Goal: Information Seeking & Learning: Learn about a topic

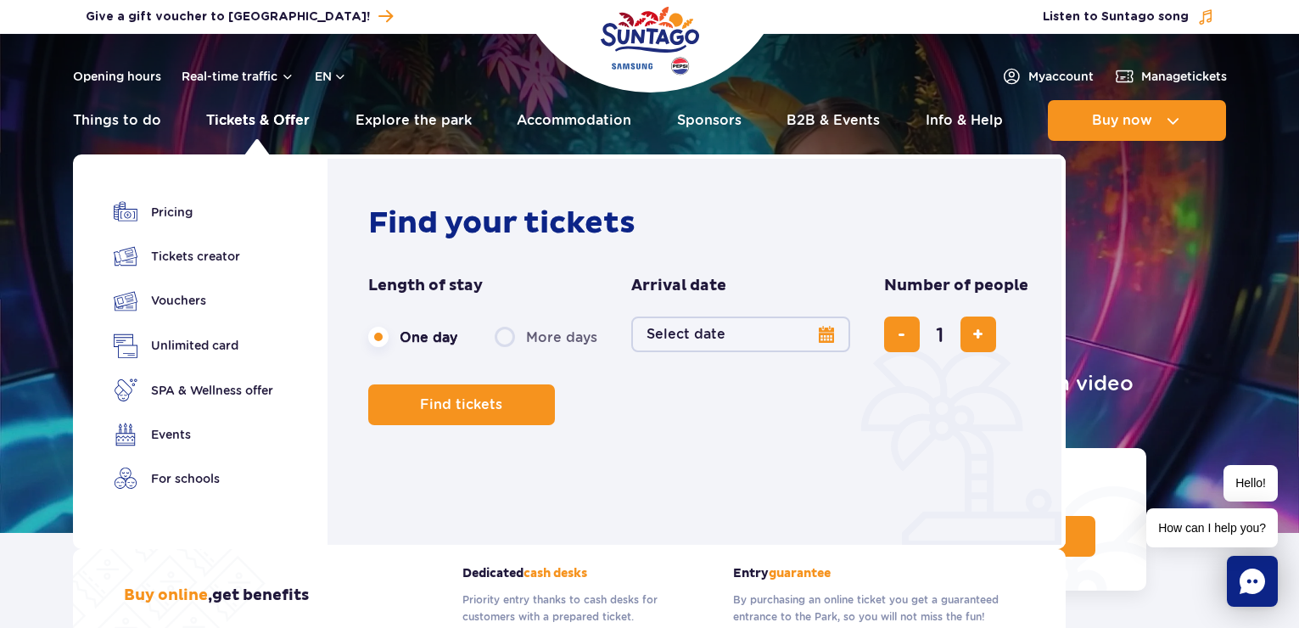
click at [260, 116] on link "Tickets & Offer" at bounding box center [258, 120] width 104 height 41
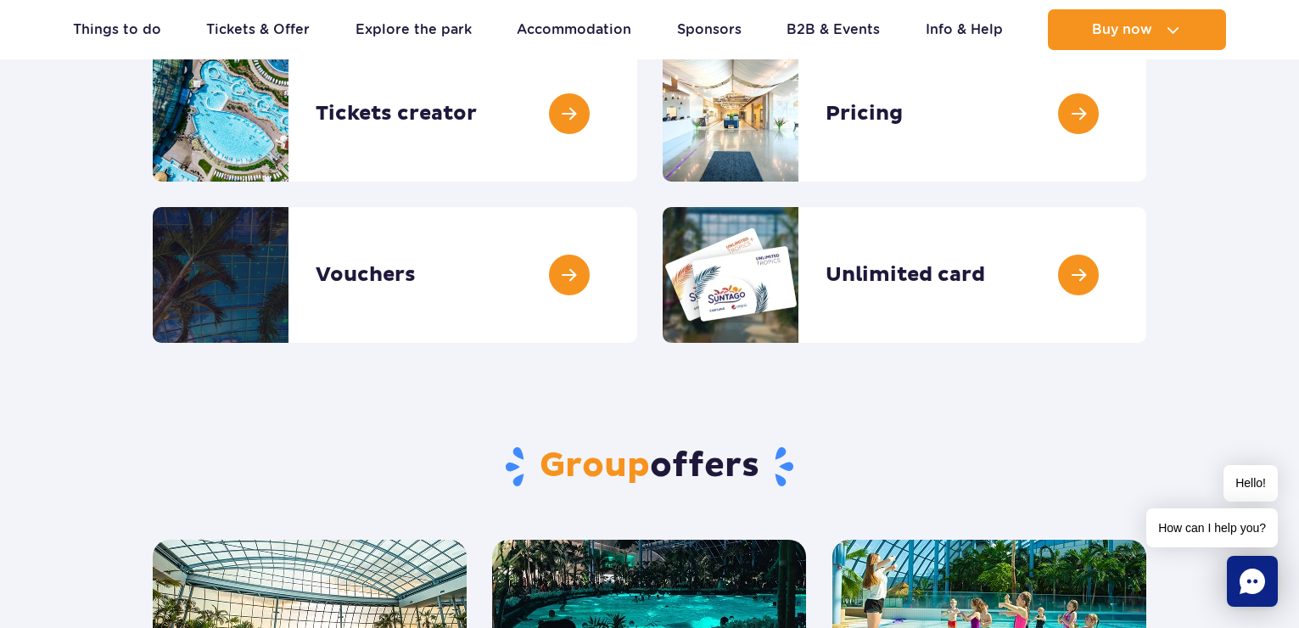
scroll to position [255, 0]
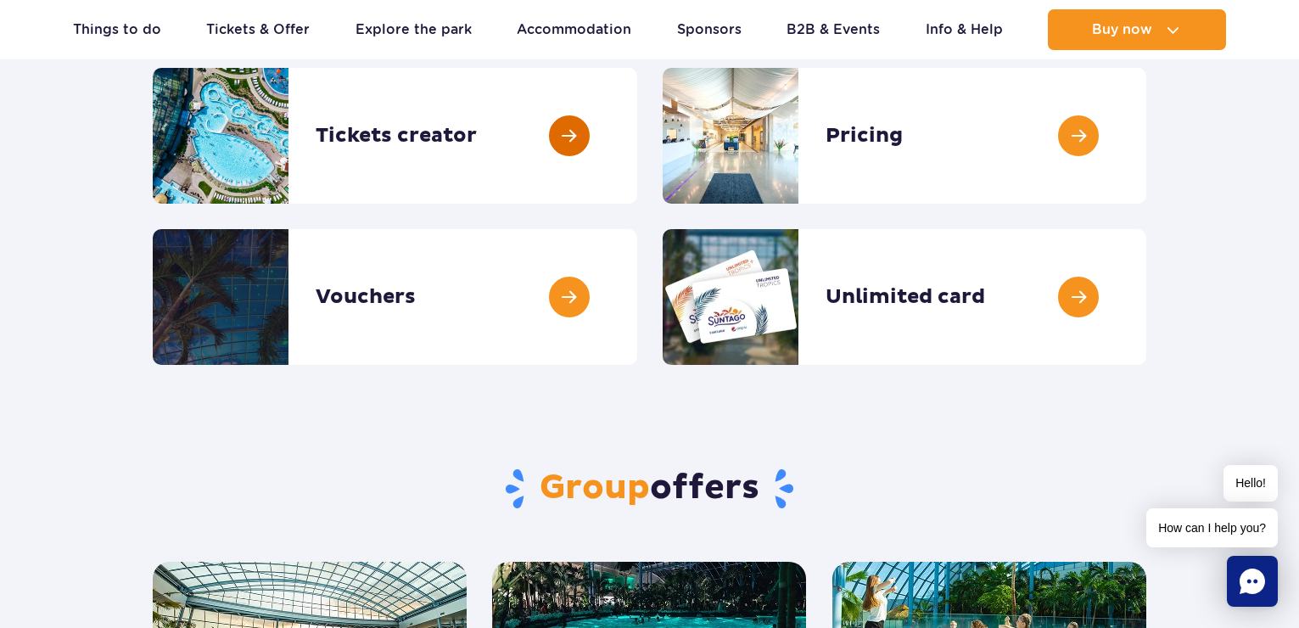
click at [637, 141] on link at bounding box center [637, 136] width 0 height 136
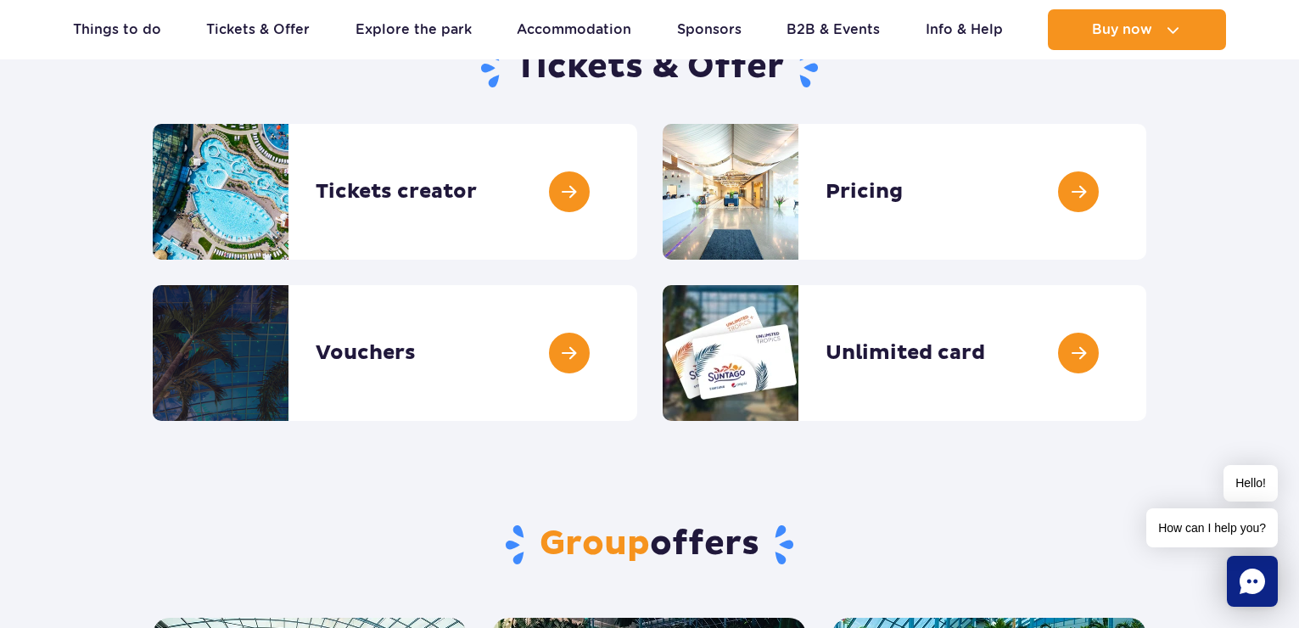
scroll to position [85, 0]
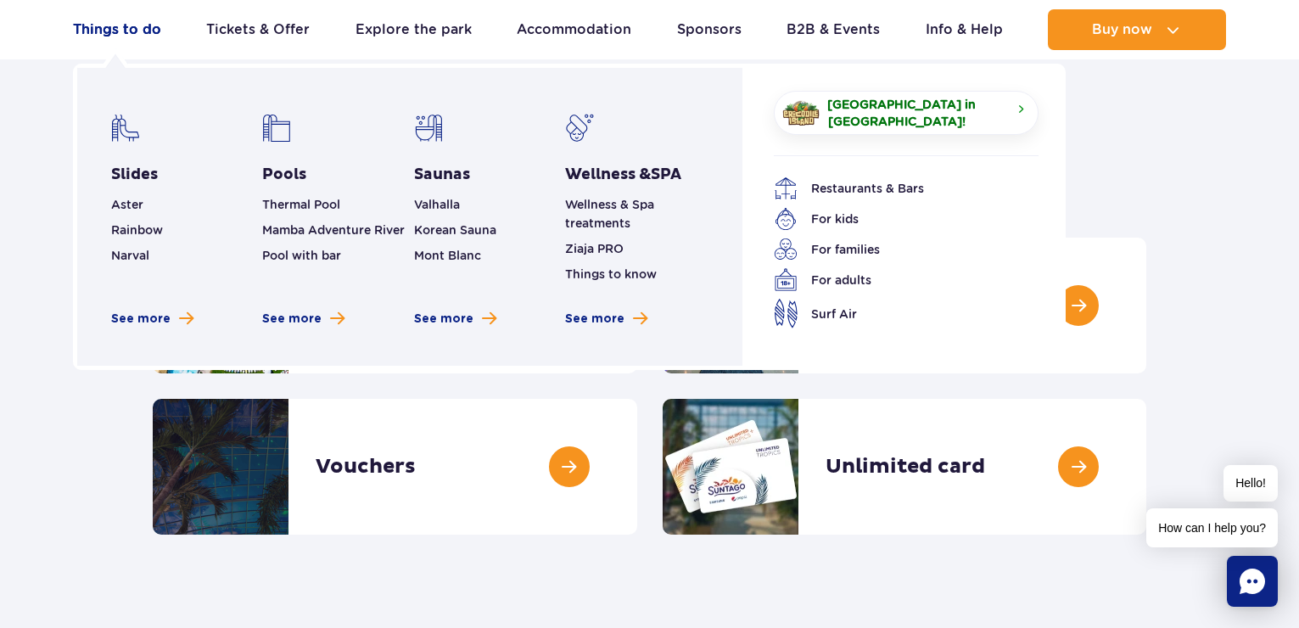
click at [118, 30] on link "Things to do" at bounding box center [117, 29] width 88 height 41
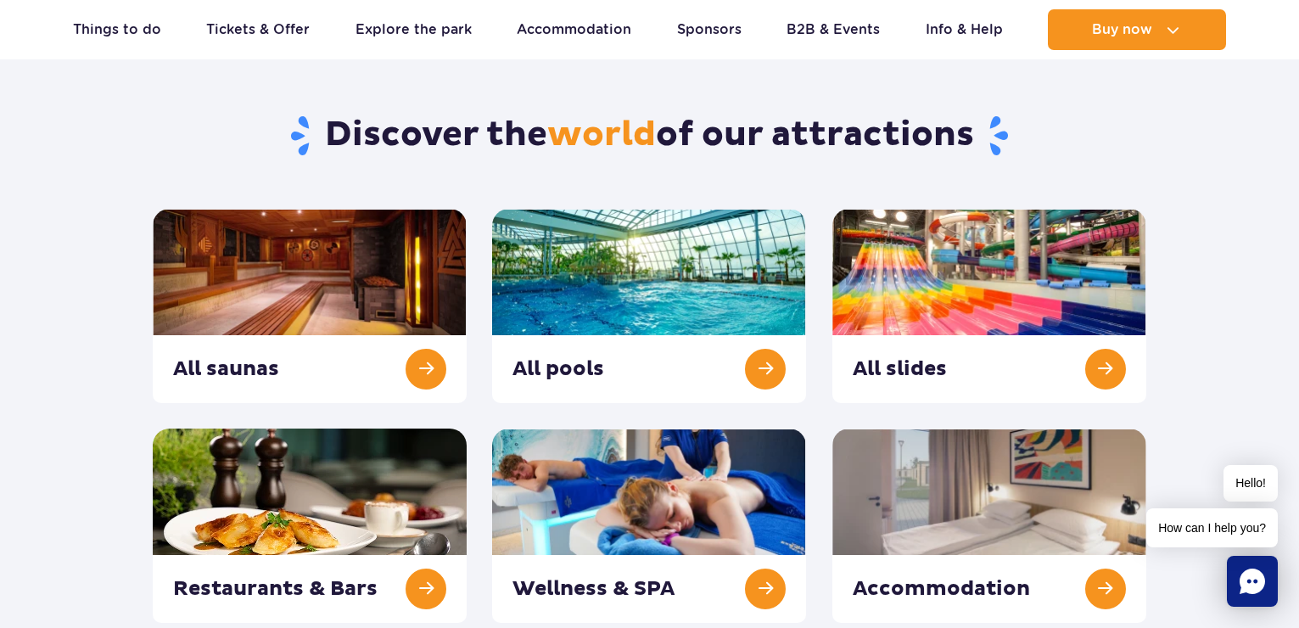
scroll to position [170, 0]
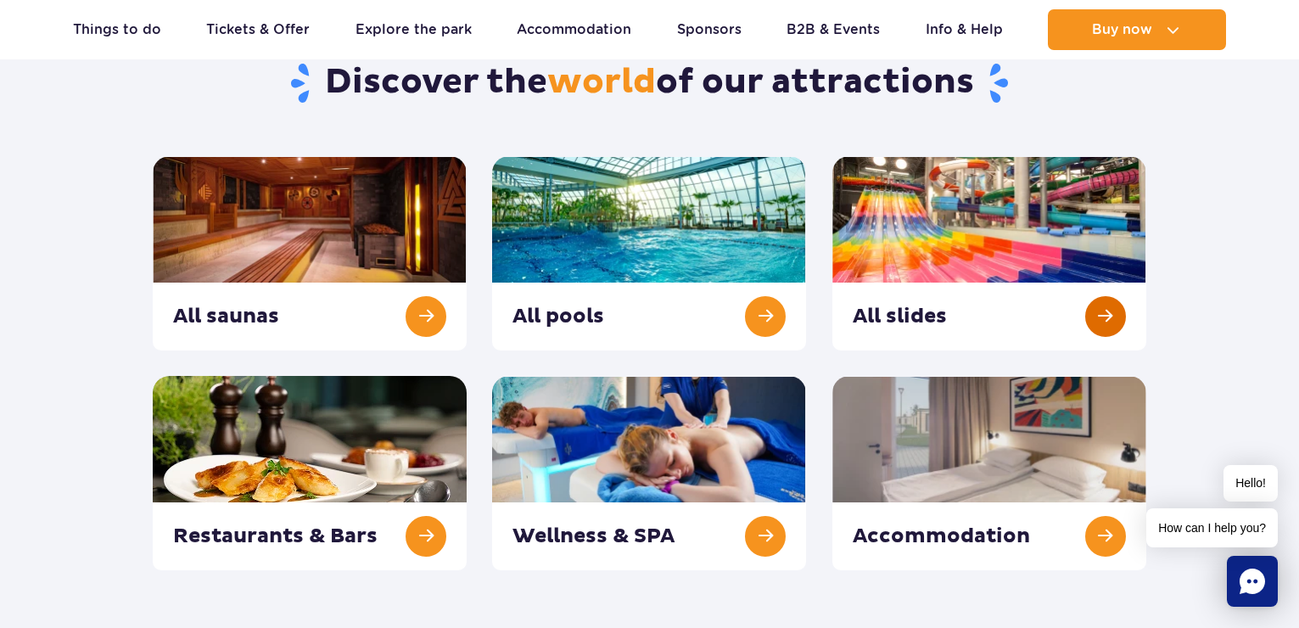
click at [1103, 313] on link at bounding box center [990, 253] width 314 height 194
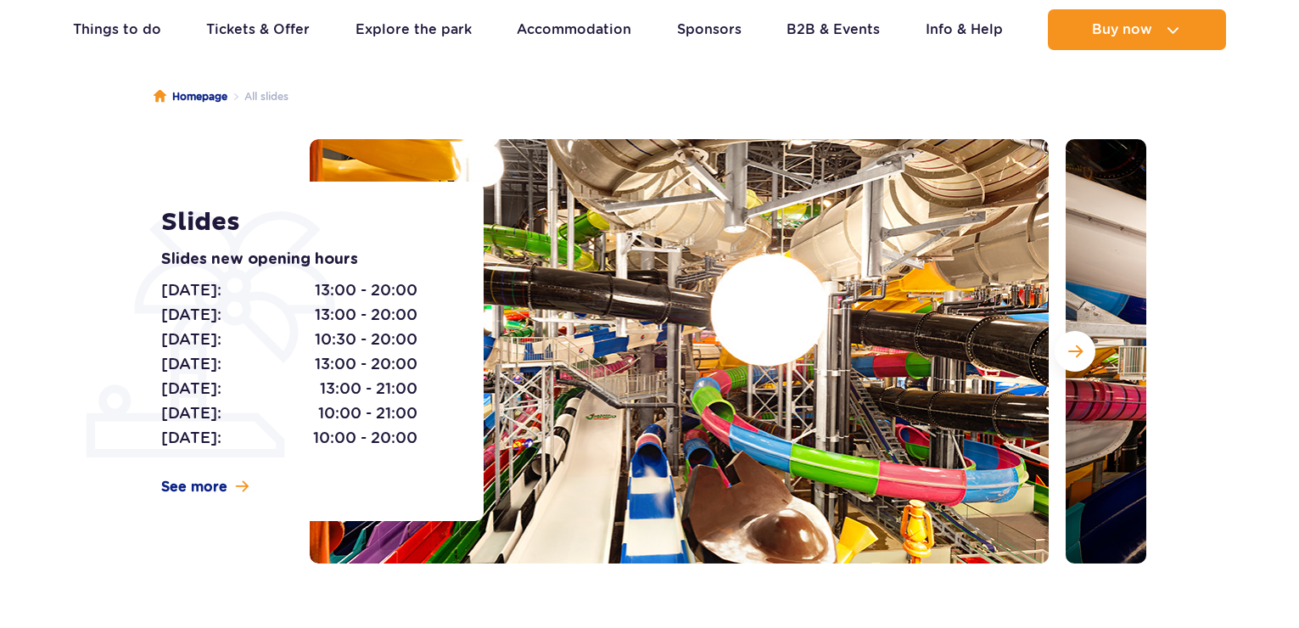
scroll to position [170, 0]
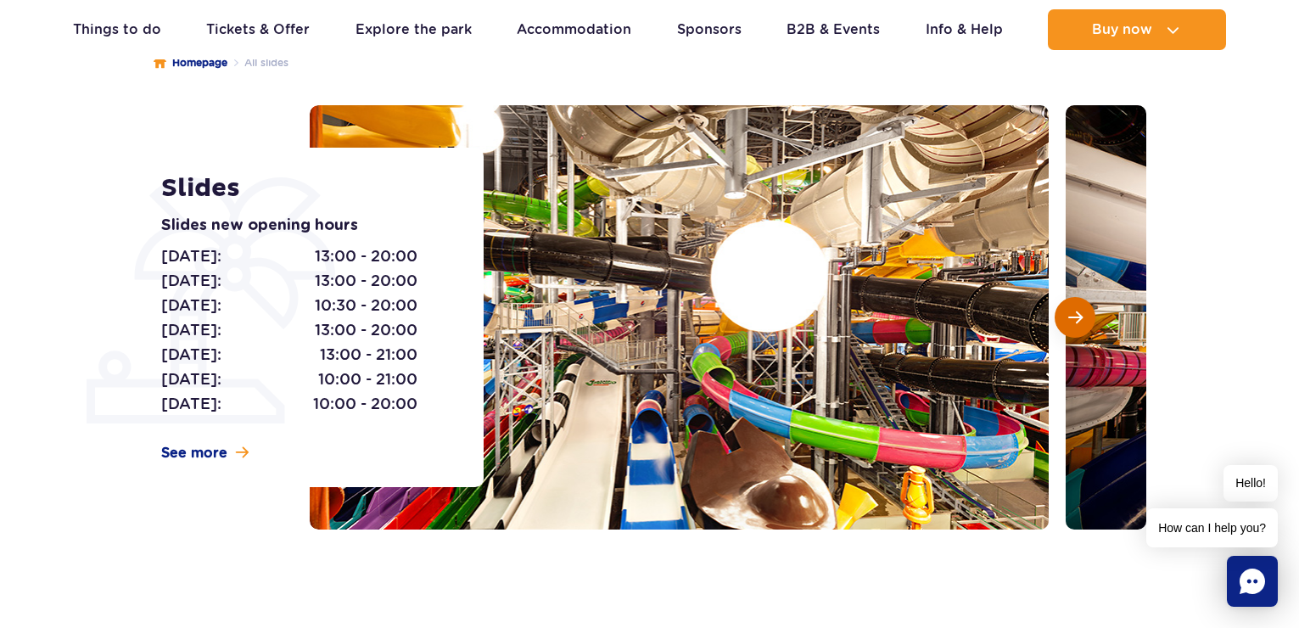
click at [1083, 316] on button "Next slide" at bounding box center [1075, 317] width 41 height 41
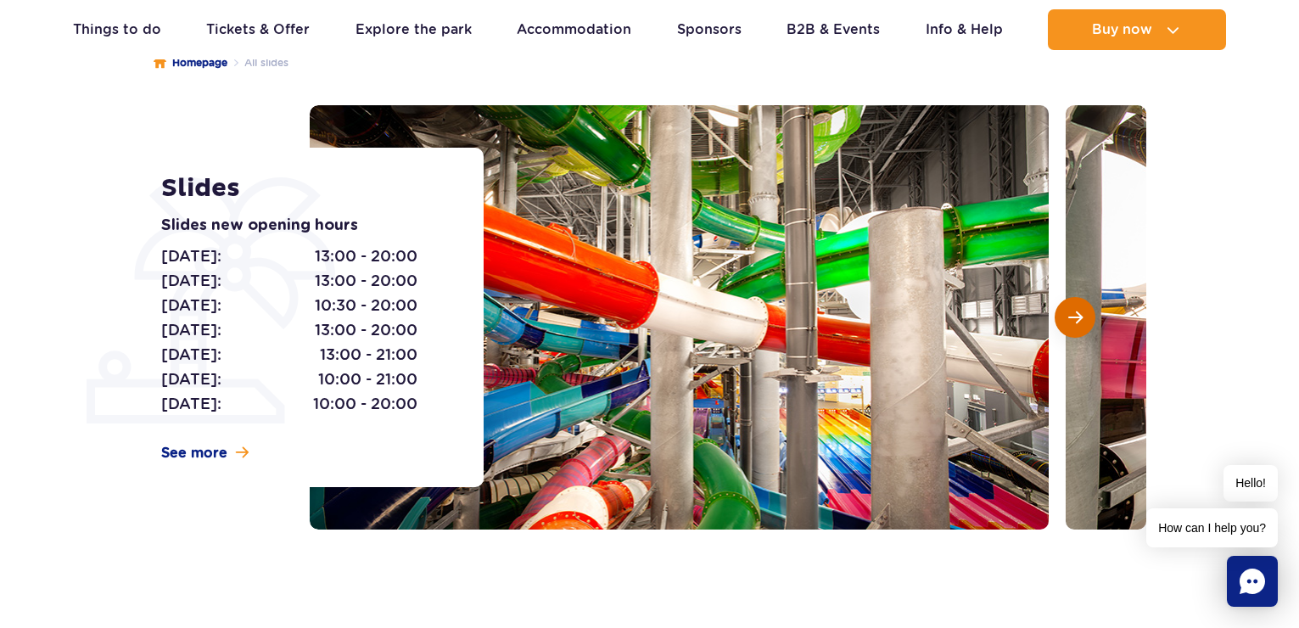
click at [1083, 316] on button "Next slide" at bounding box center [1075, 317] width 41 height 41
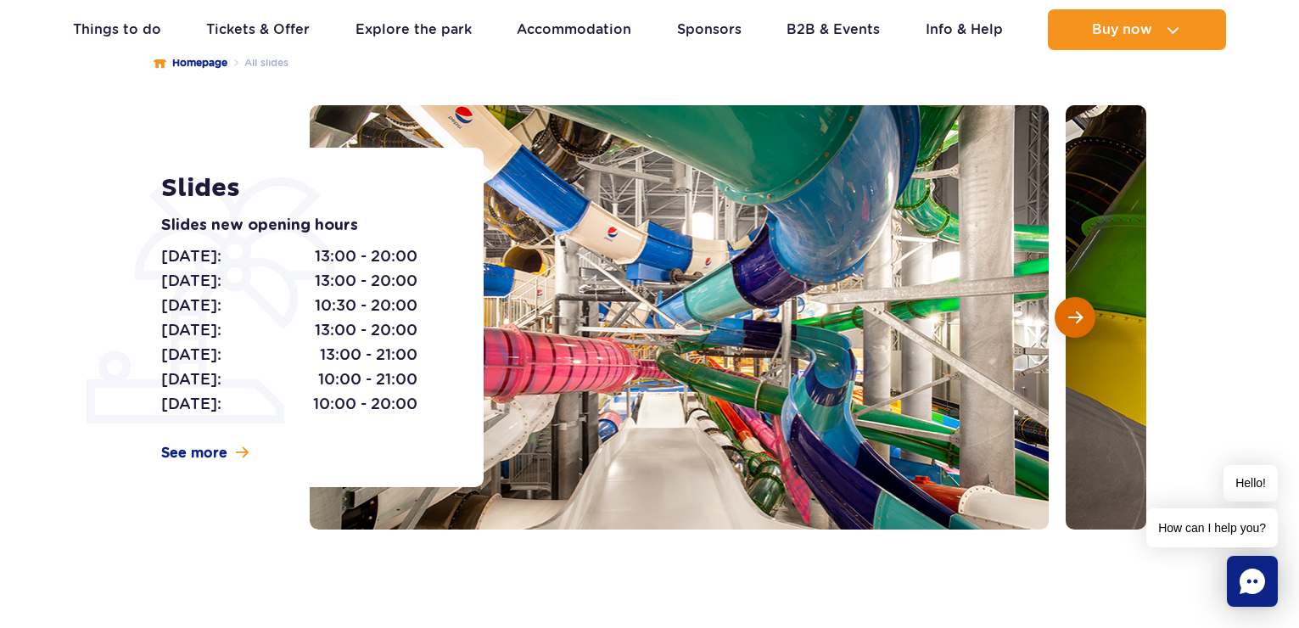
click at [1083, 316] on button "Next slide" at bounding box center [1075, 317] width 41 height 41
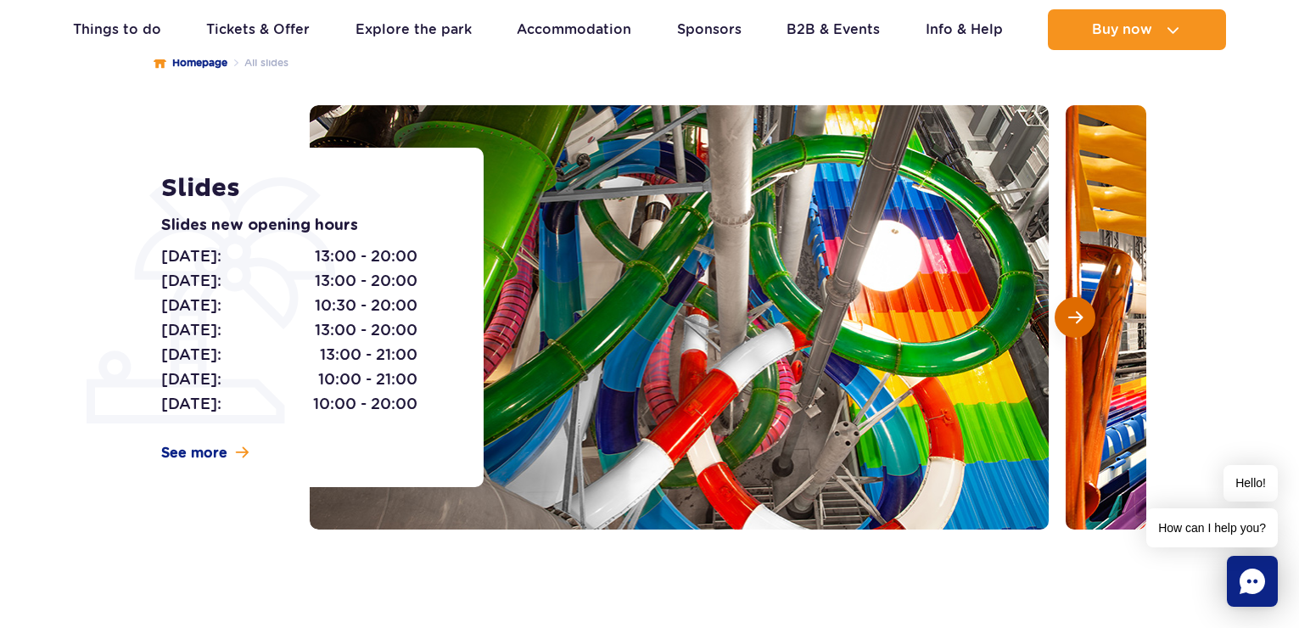
click at [1083, 316] on button "Next slide" at bounding box center [1075, 317] width 41 height 41
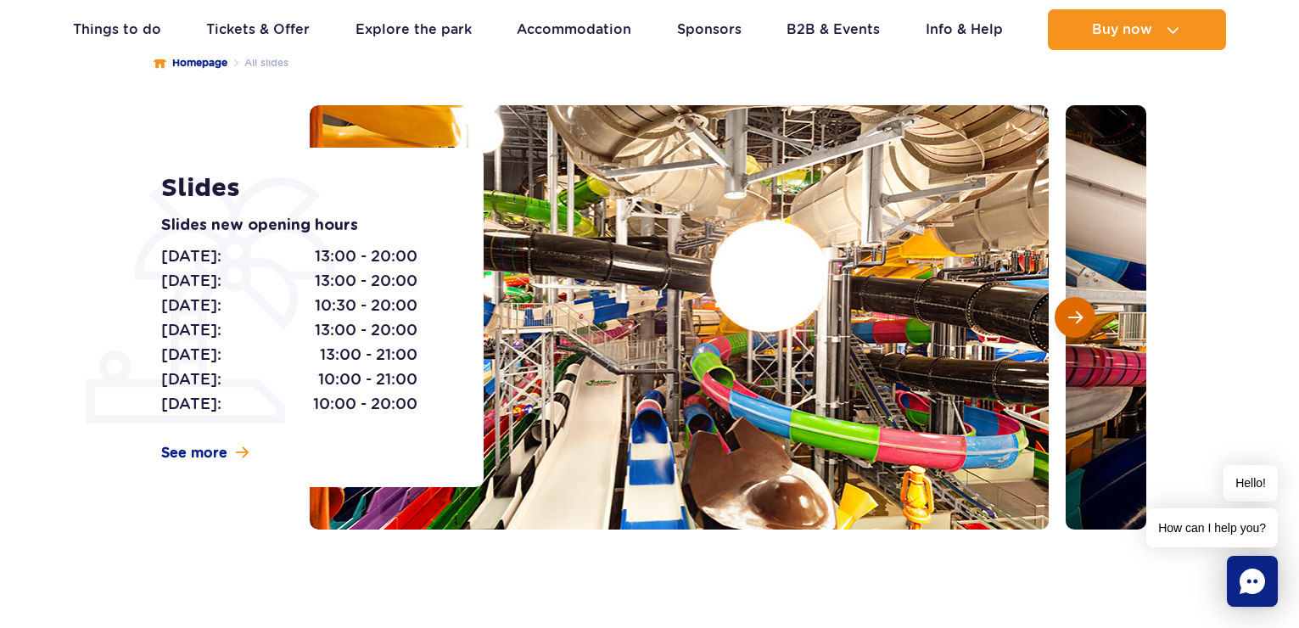
click at [1083, 316] on button "Next slide" at bounding box center [1075, 317] width 41 height 41
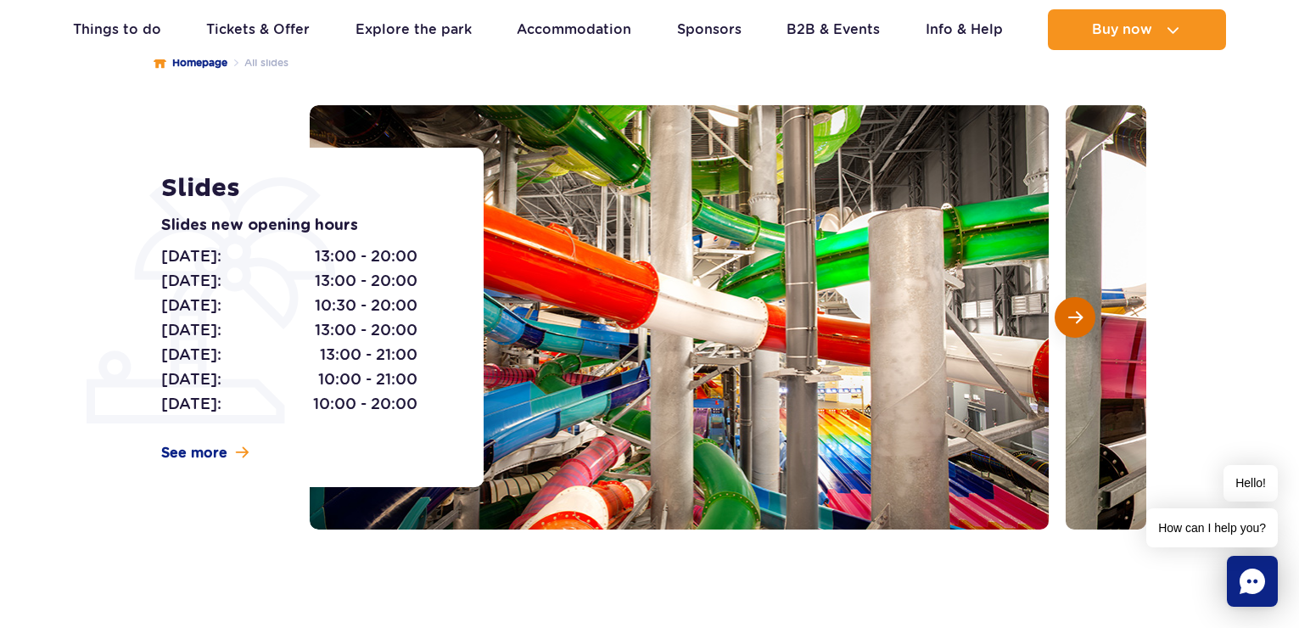
click at [1083, 316] on button "Next slide" at bounding box center [1075, 317] width 41 height 41
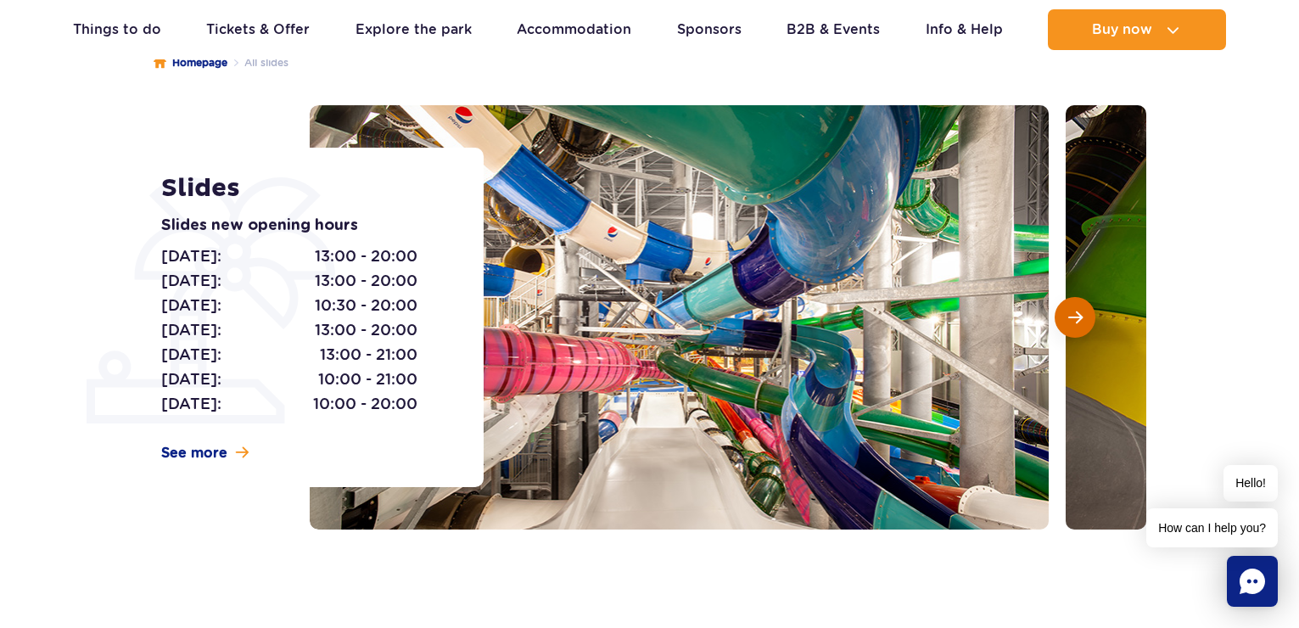
click at [1083, 316] on button "Next slide" at bounding box center [1075, 317] width 41 height 41
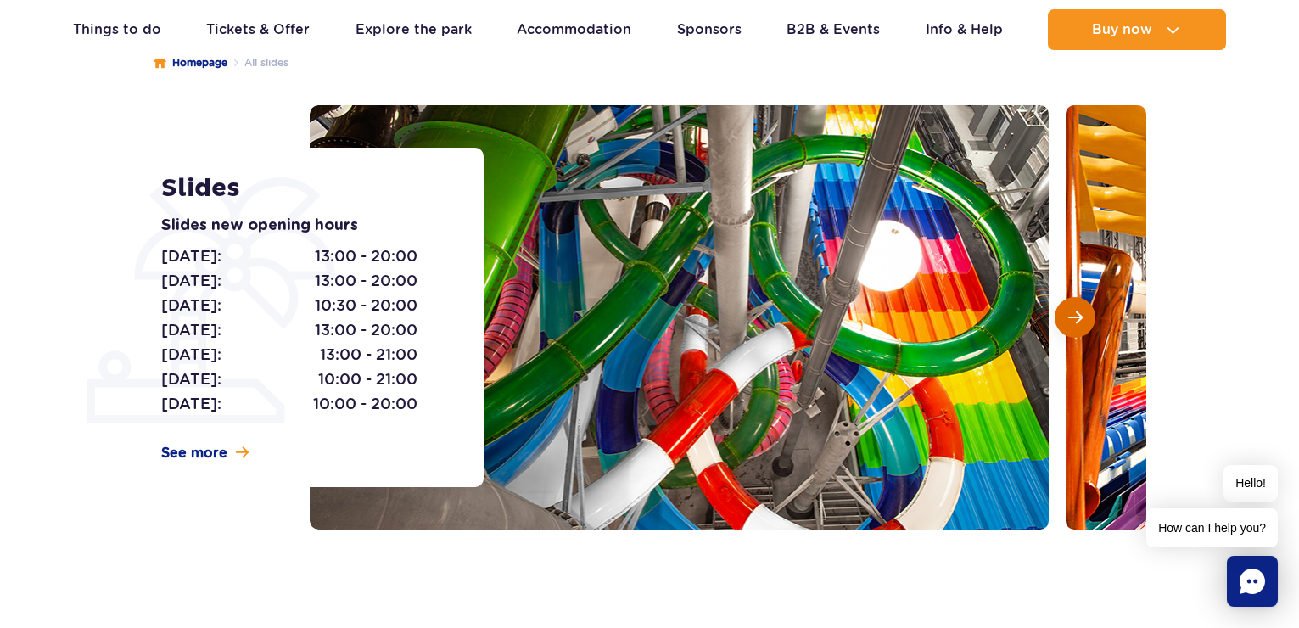
click at [1083, 316] on button "Next slide" at bounding box center [1075, 317] width 41 height 41
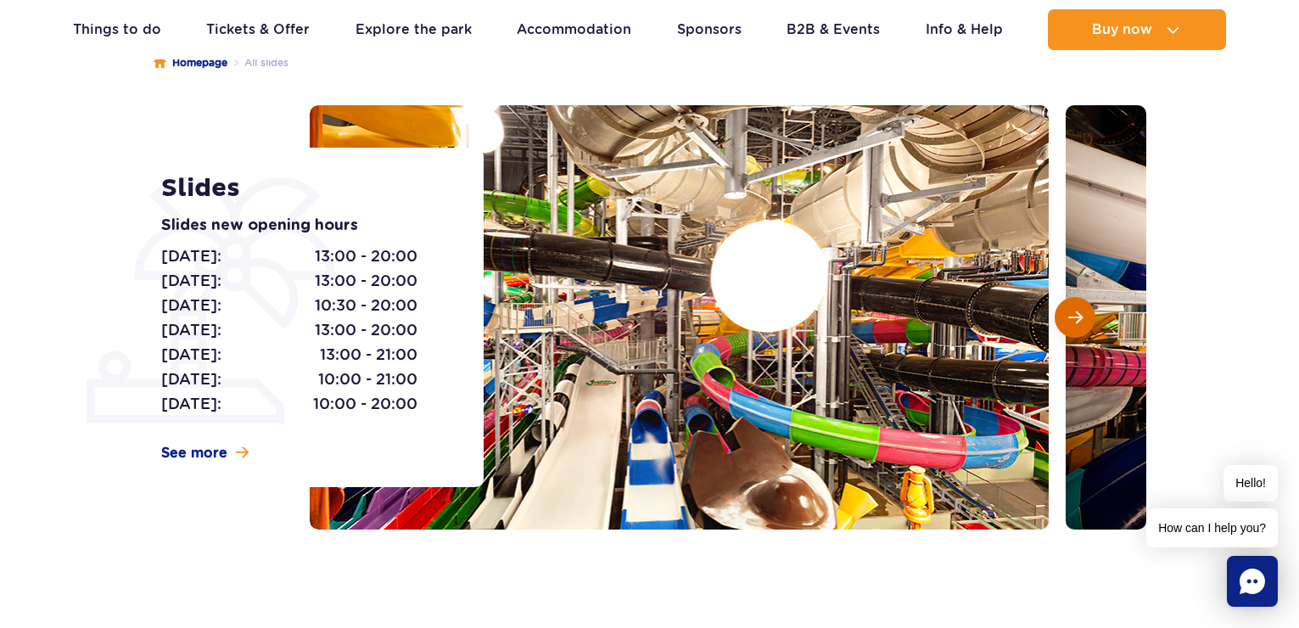
click at [1083, 316] on button "Next slide" at bounding box center [1075, 317] width 41 height 41
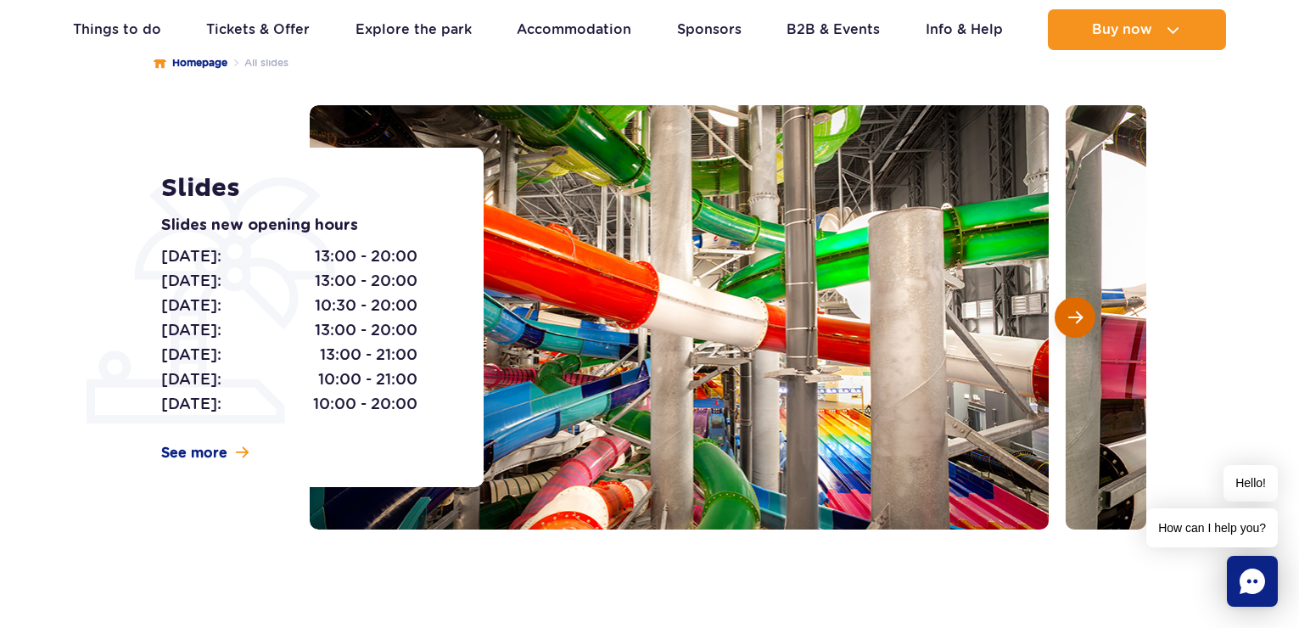
click at [1083, 316] on button "Next slide" at bounding box center [1075, 317] width 41 height 41
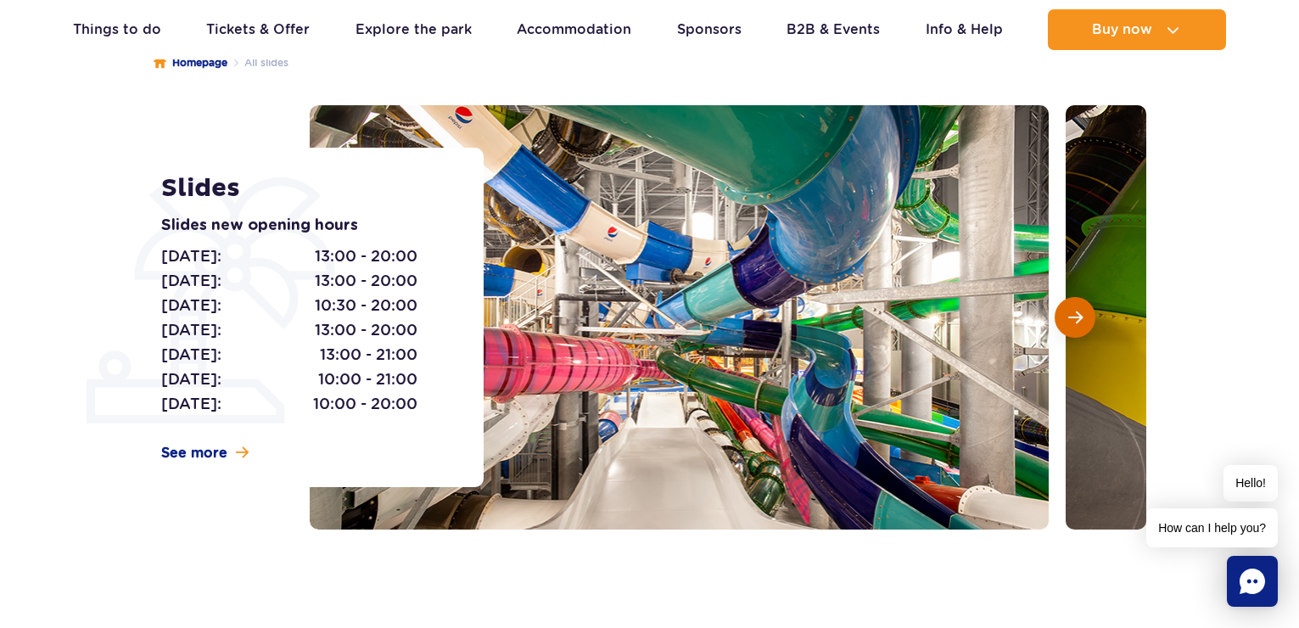
click at [1083, 316] on button "Next slide" at bounding box center [1075, 317] width 41 height 41
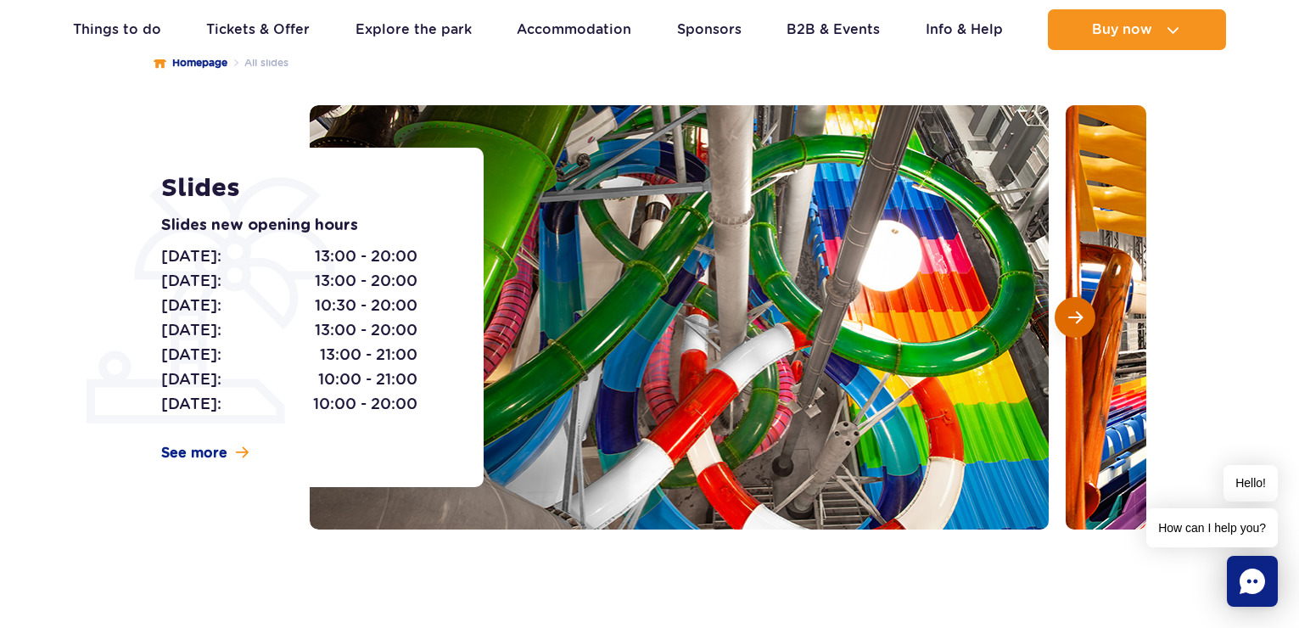
click at [1083, 316] on button "Next slide" at bounding box center [1075, 317] width 41 height 41
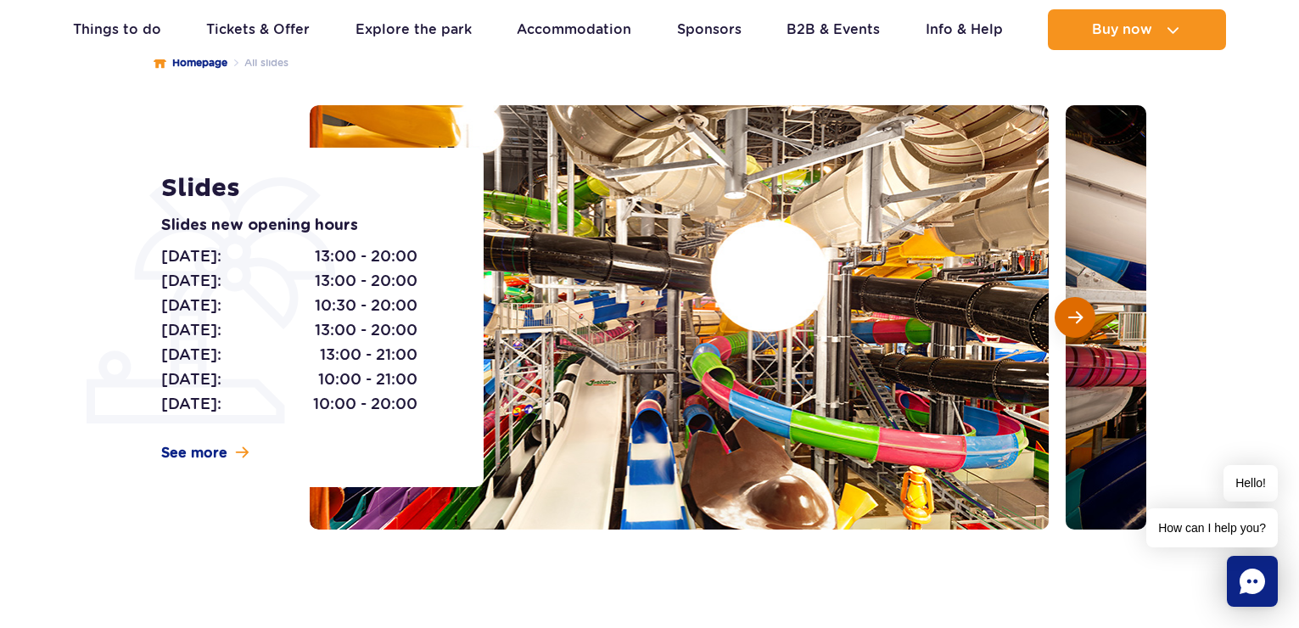
click at [1083, 316] on button "Next slide" at bounding box center [1075, 317] width 41 height 41
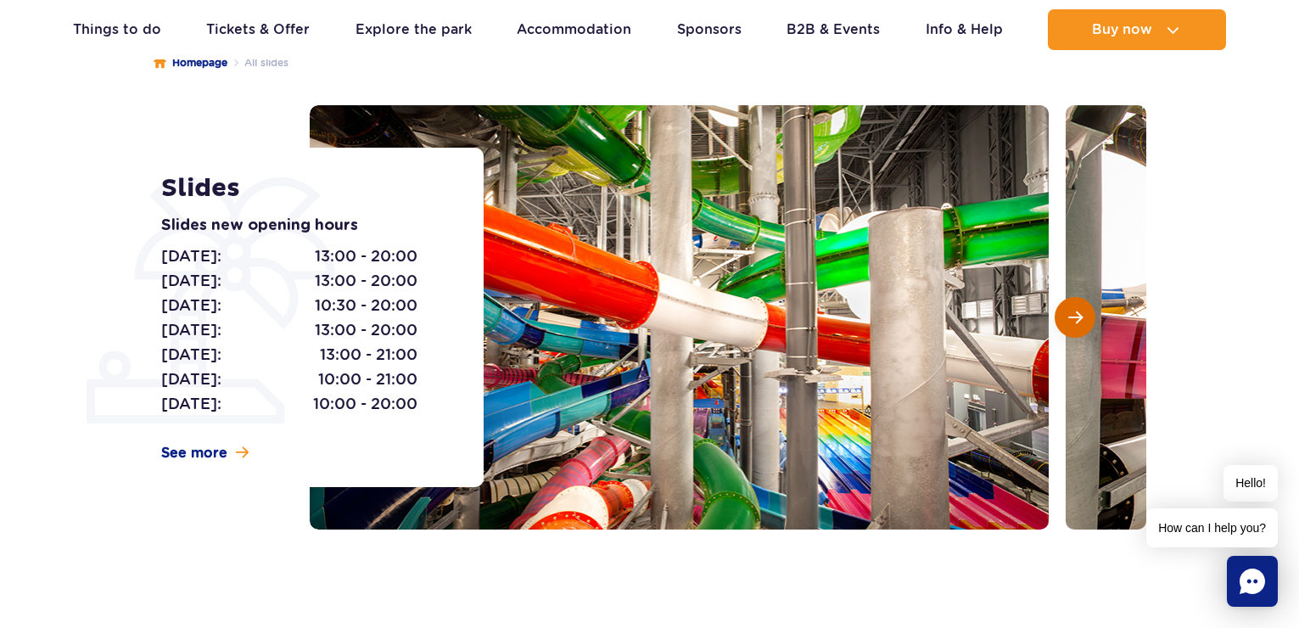
click at [1083, 316] on button "Next slide" at bounding box center [1075, 317] width 41 height 41
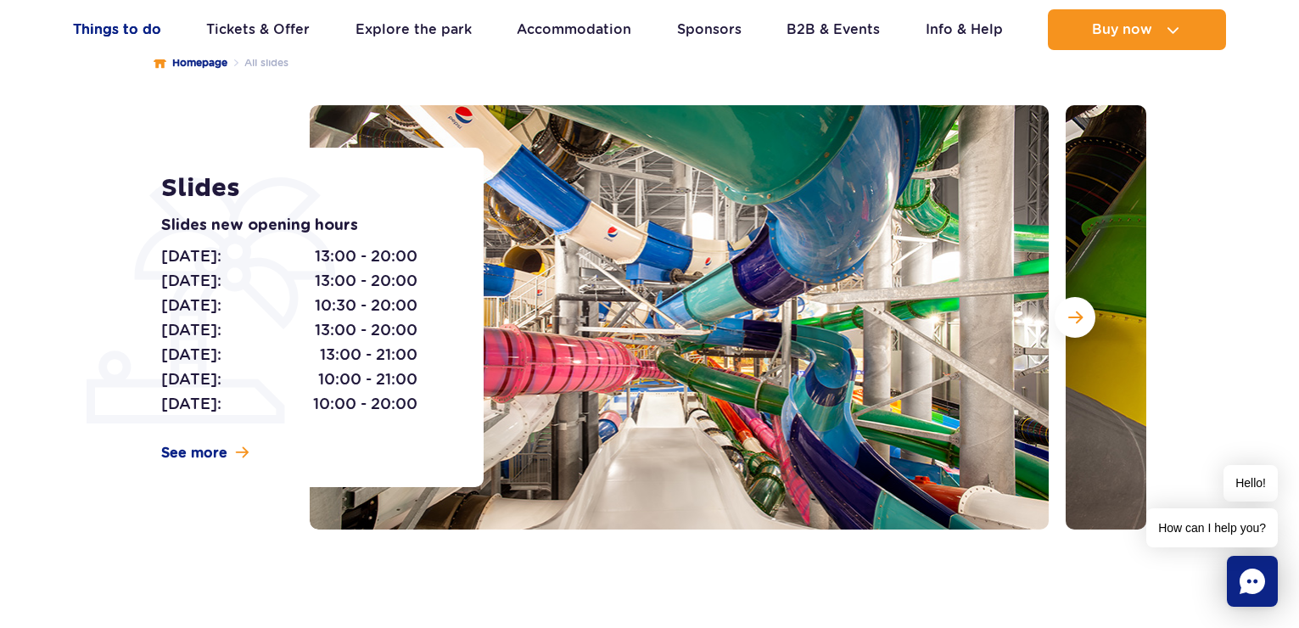
click at [126, 25] on link "Things to do" at bounding box center [117, 29] width 88 height 41
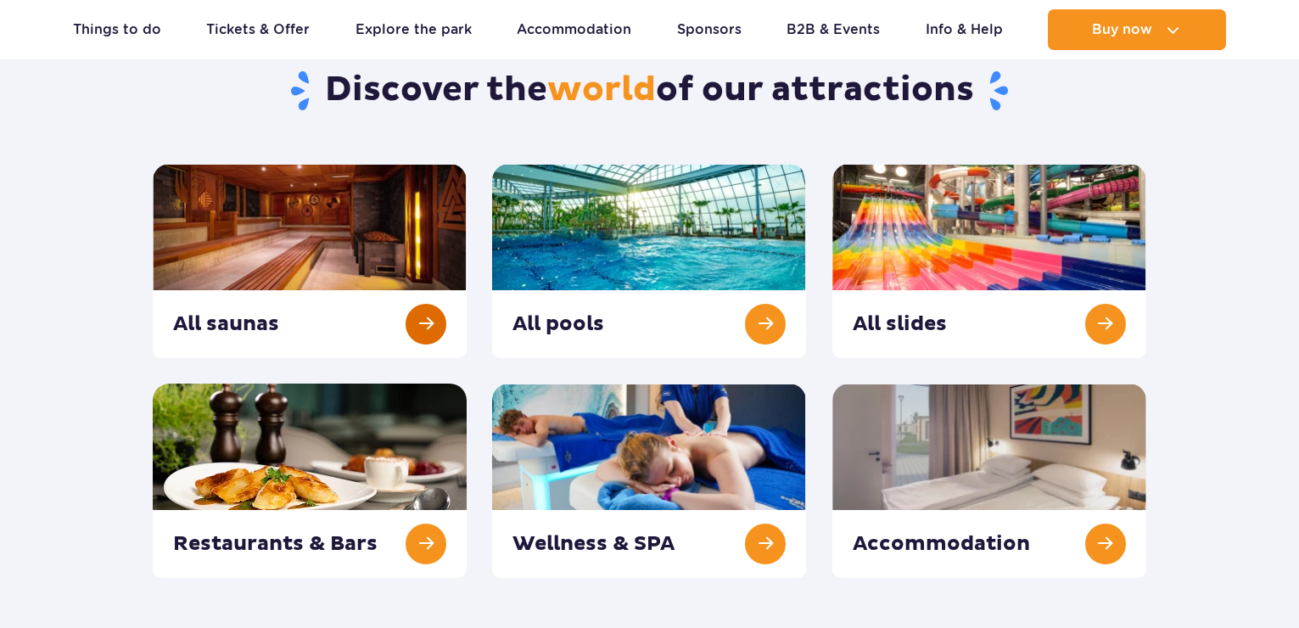
scroll to position [255, 0]
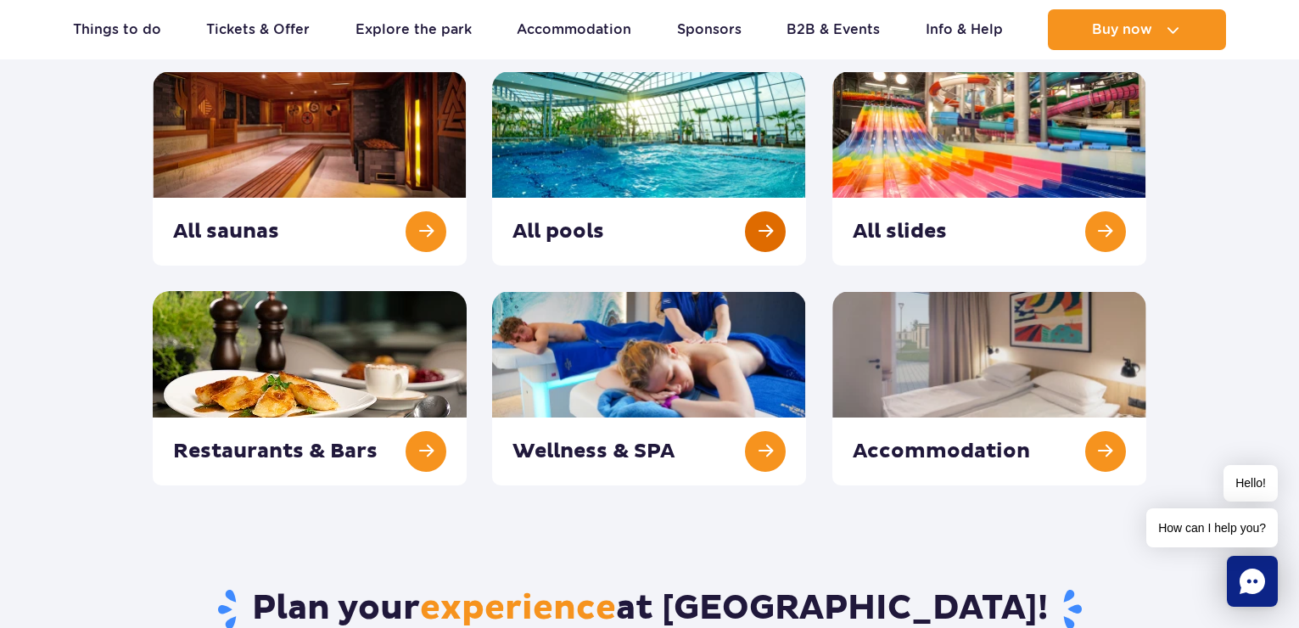
click at [762, 231] on link at bounding box center [649, 168] width 314 height 194
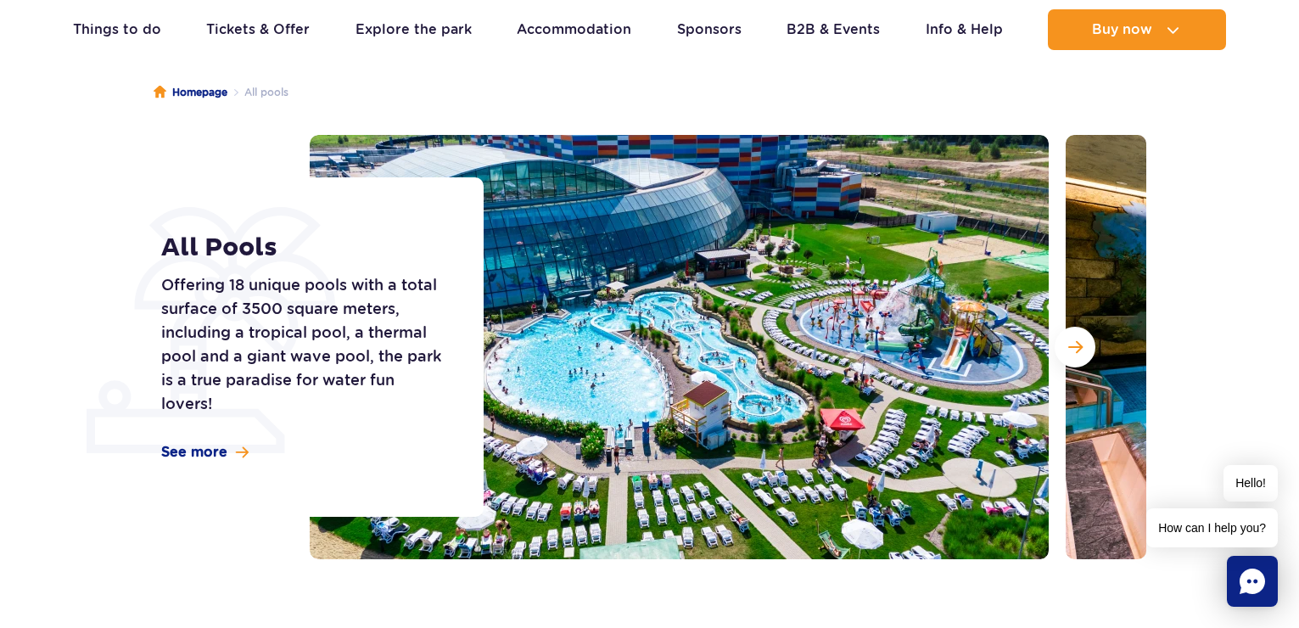
scroll to position [170, 0]
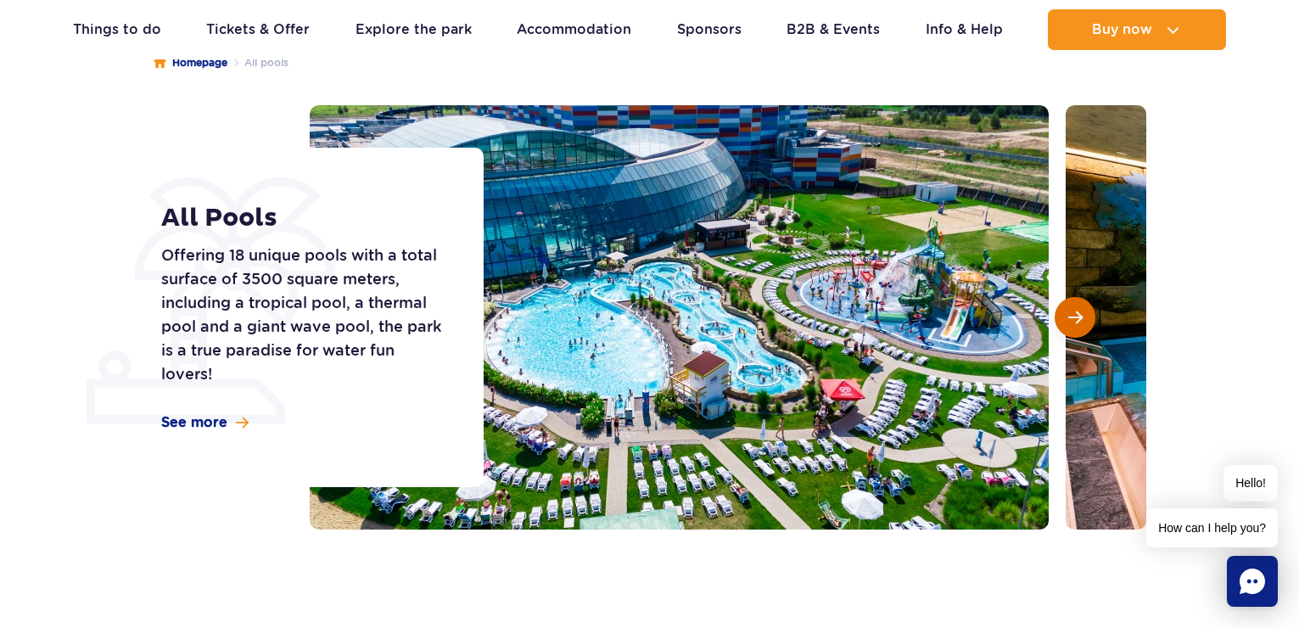
click at [1073, 322] on span "Next slide" at bounding box center [1075, 317] width 14 height 15
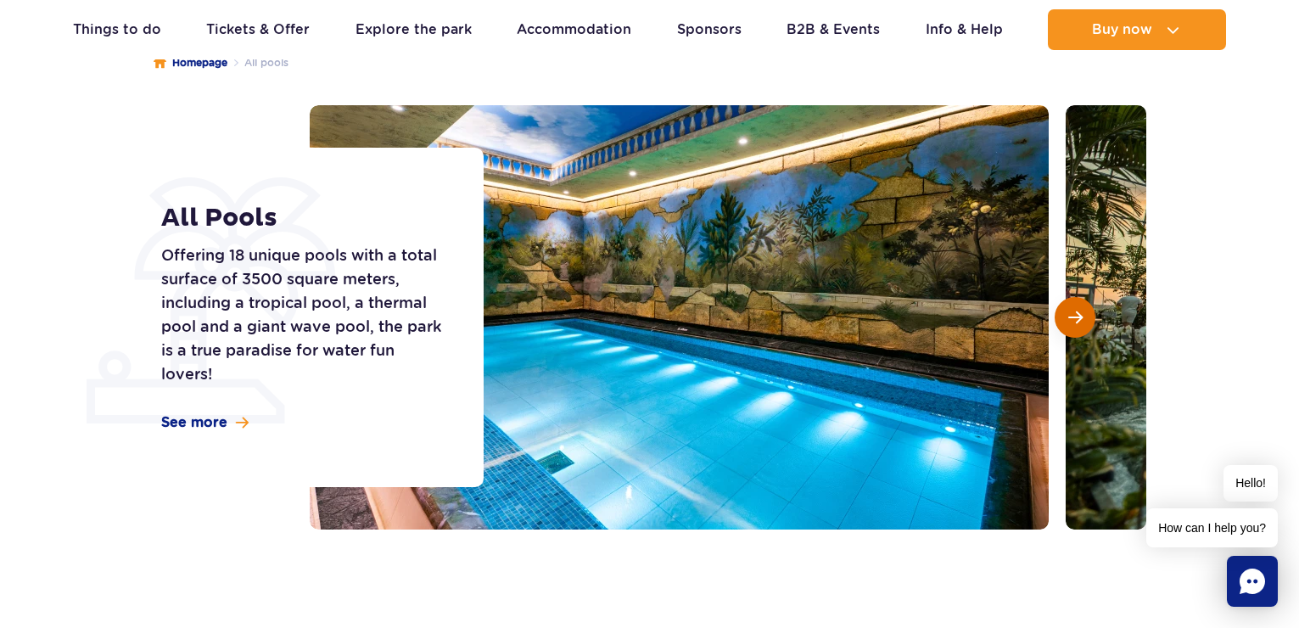
click at [1073, 322] on span "Next slide" at bounding box center [1075, 317] width 14 height 15
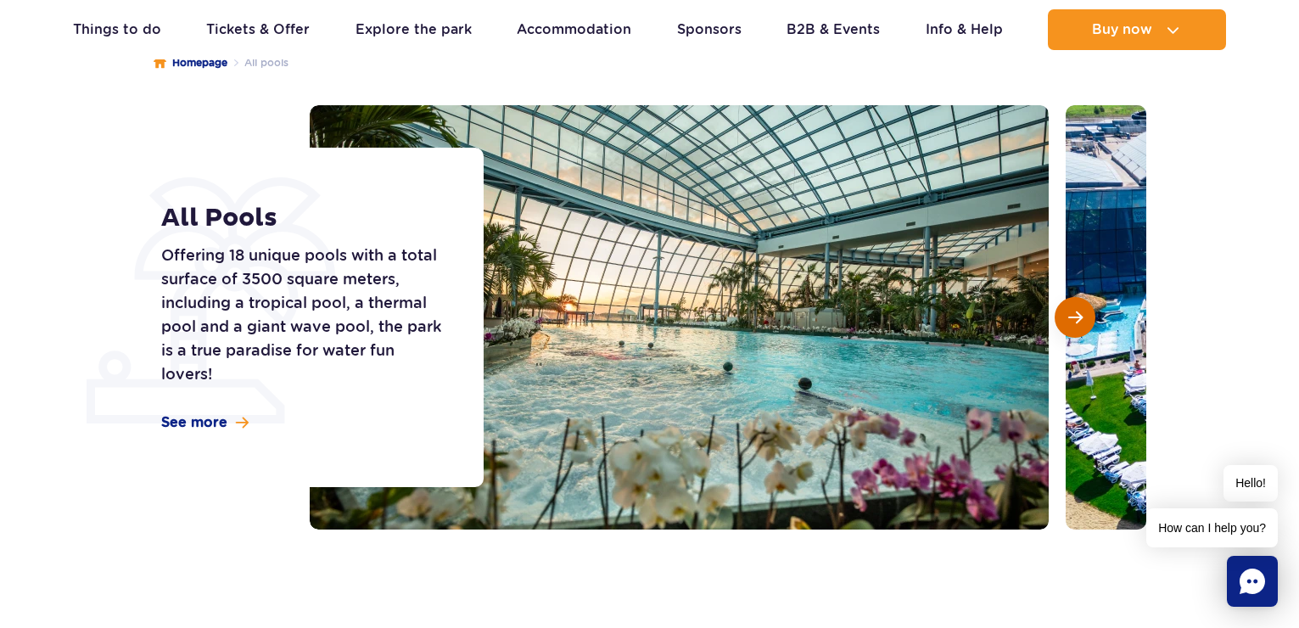
click at [1073, 322] on span "Next slide" at bounding box center [1075, 317] width 14 height 15
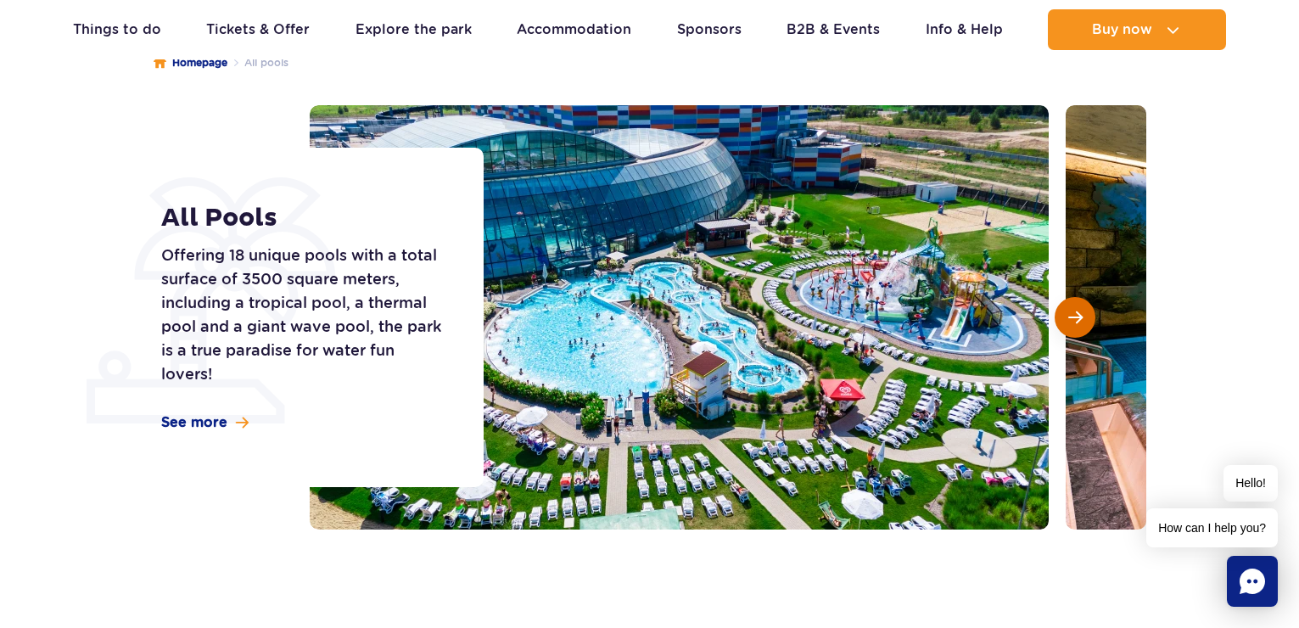
click at [1073, 322] on span "Next slide" at bounding box center [1075, 317] width 14 height 15
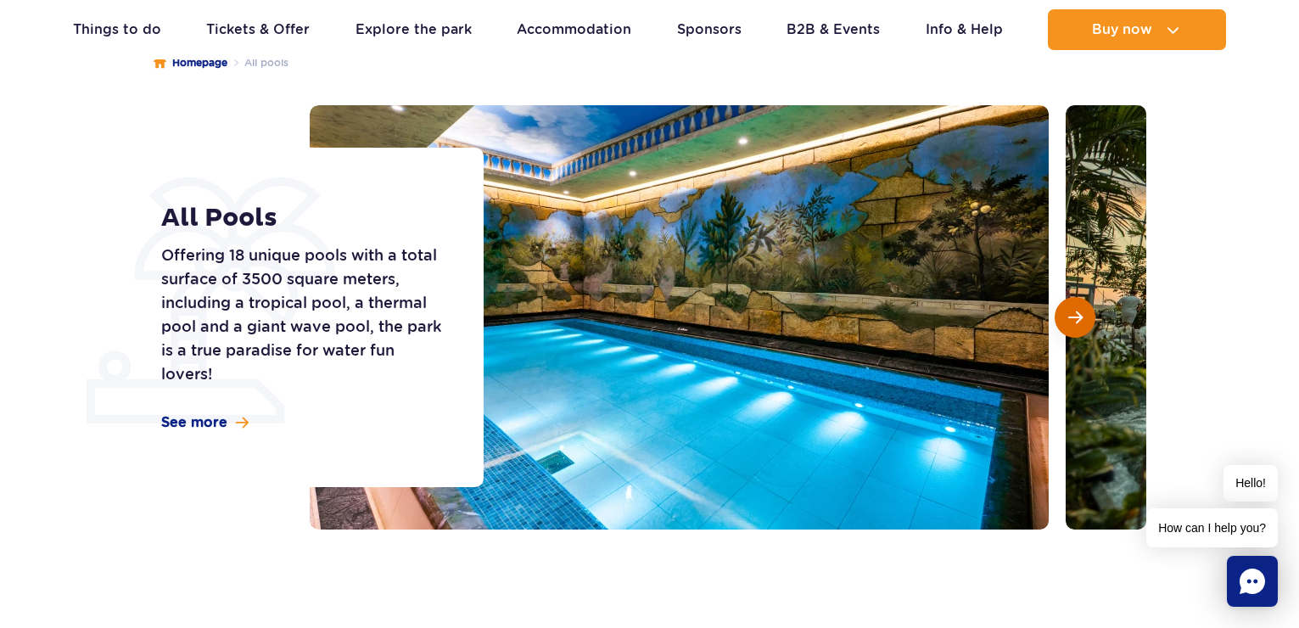
click at [1073, 322] on span "Next slide" at bounding box center [1075, 317] width 14 height 15
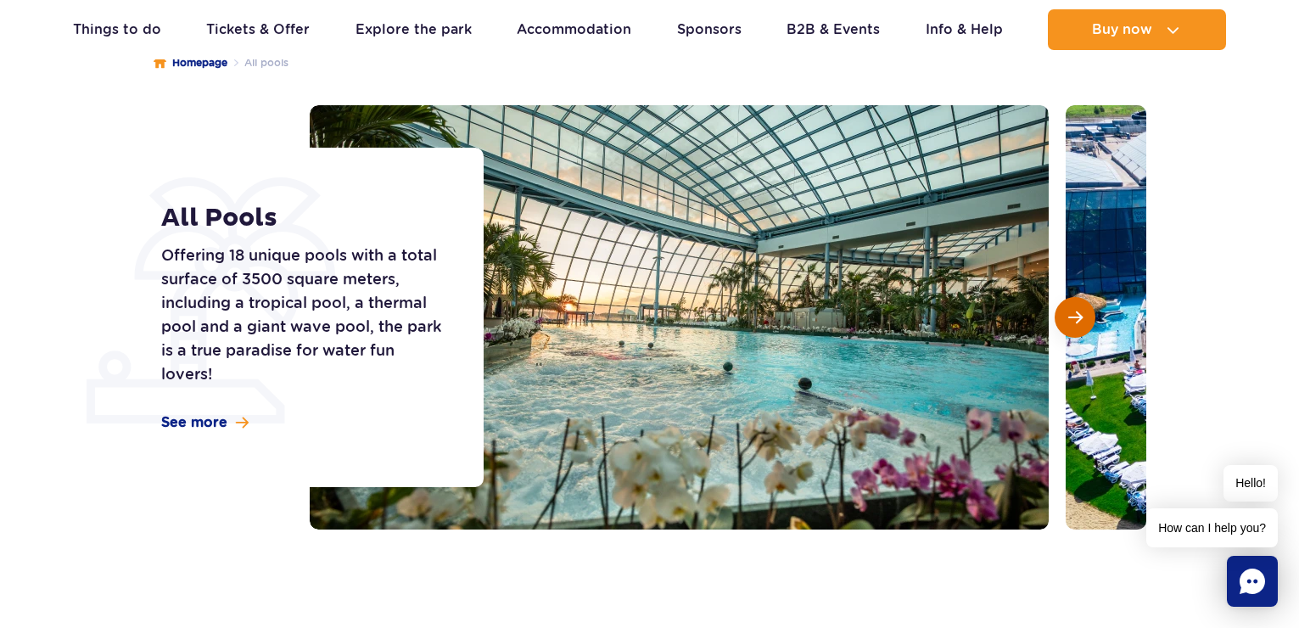
click at [1073, 322] on span "Next slide" at bounding box center [1075, 317] width 14 height 15
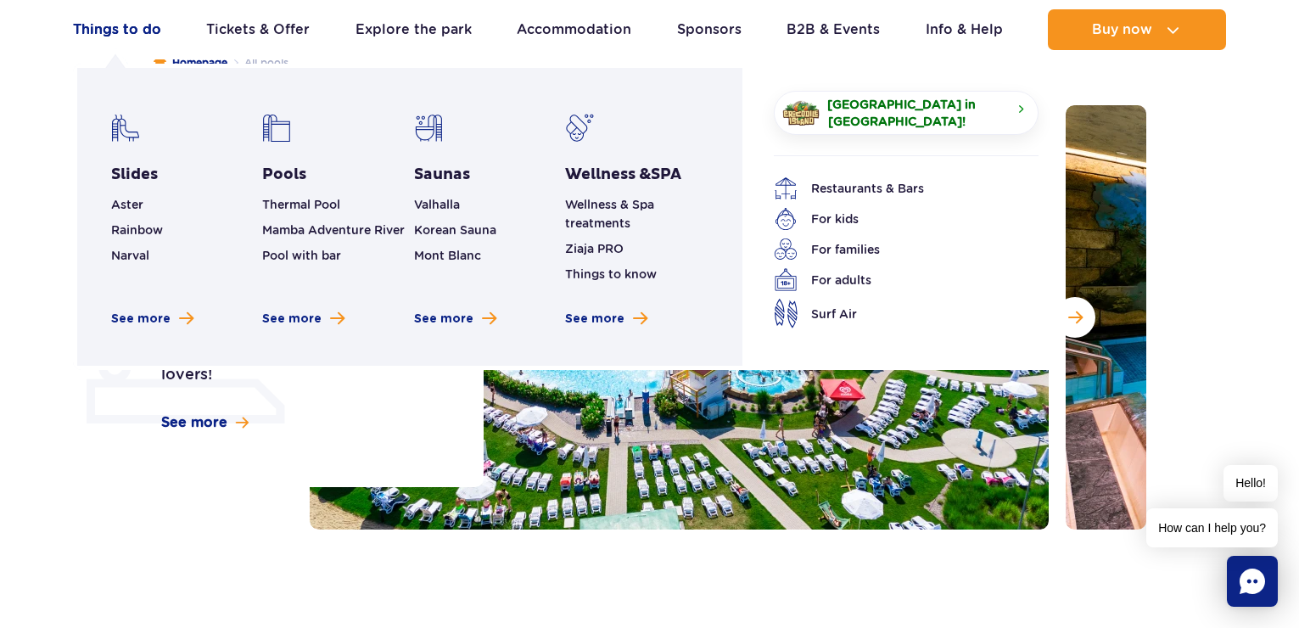
click at [126, 26] on link "Things to do" at bounding box center [117, 29] width 88 height 41
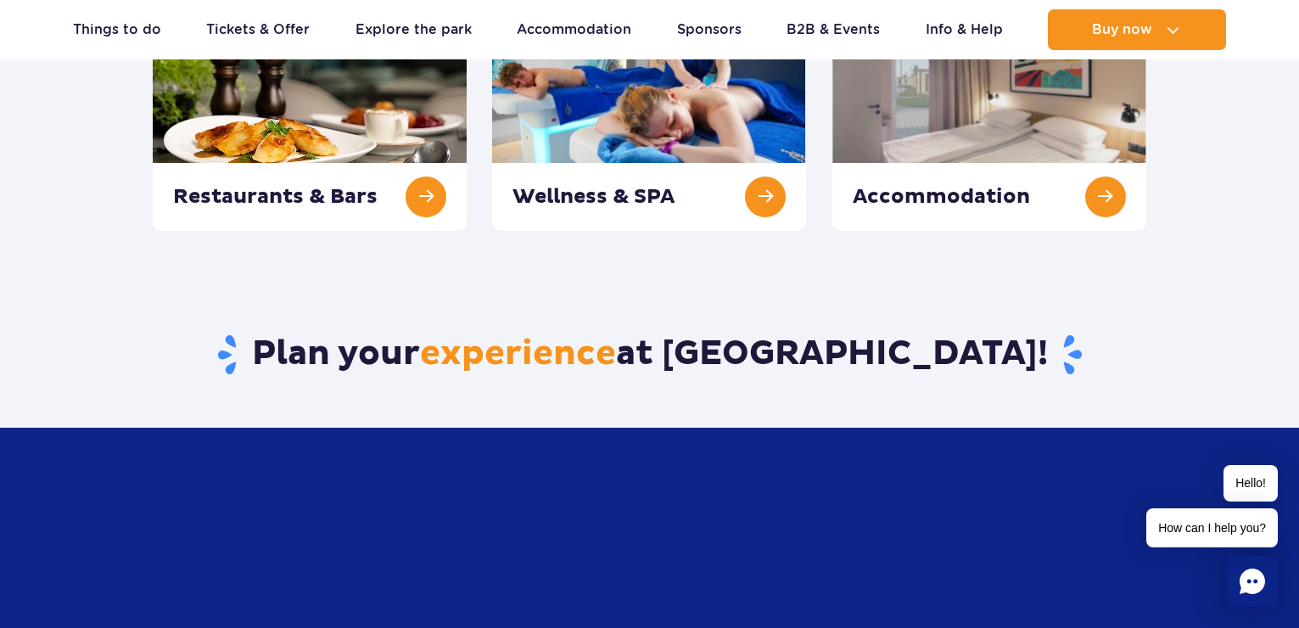
scroll to position [339, 0]
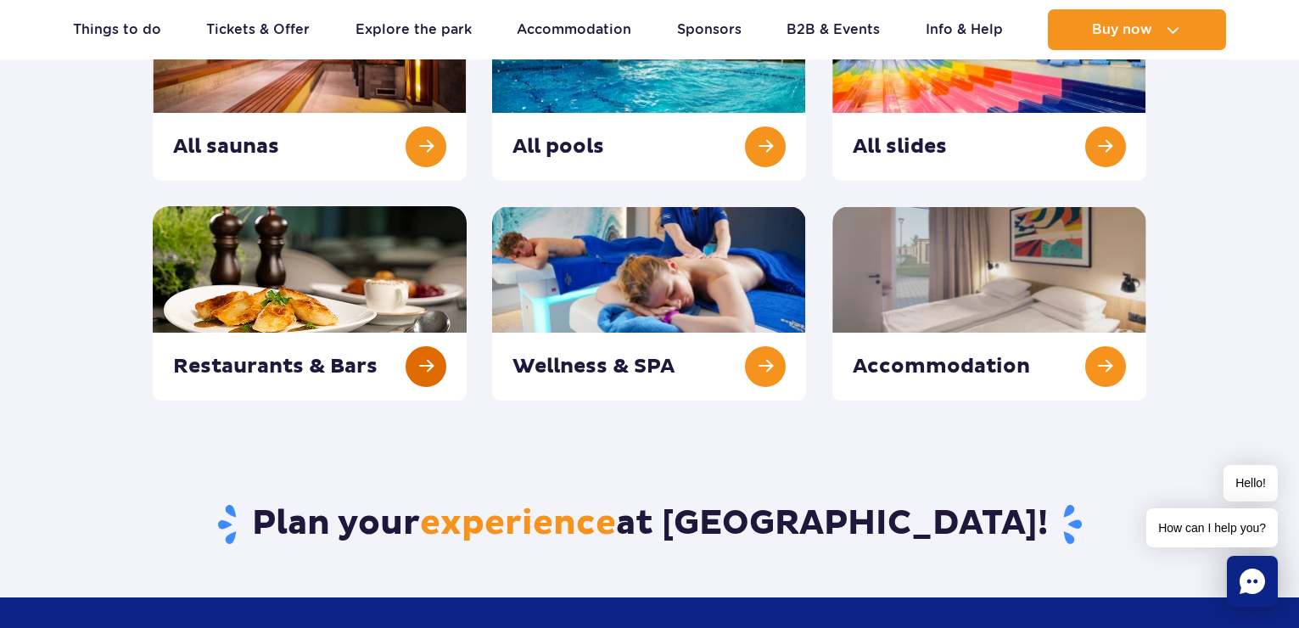
click at [421, 361] on link at bounding box center [310, 303] width 314 height 194
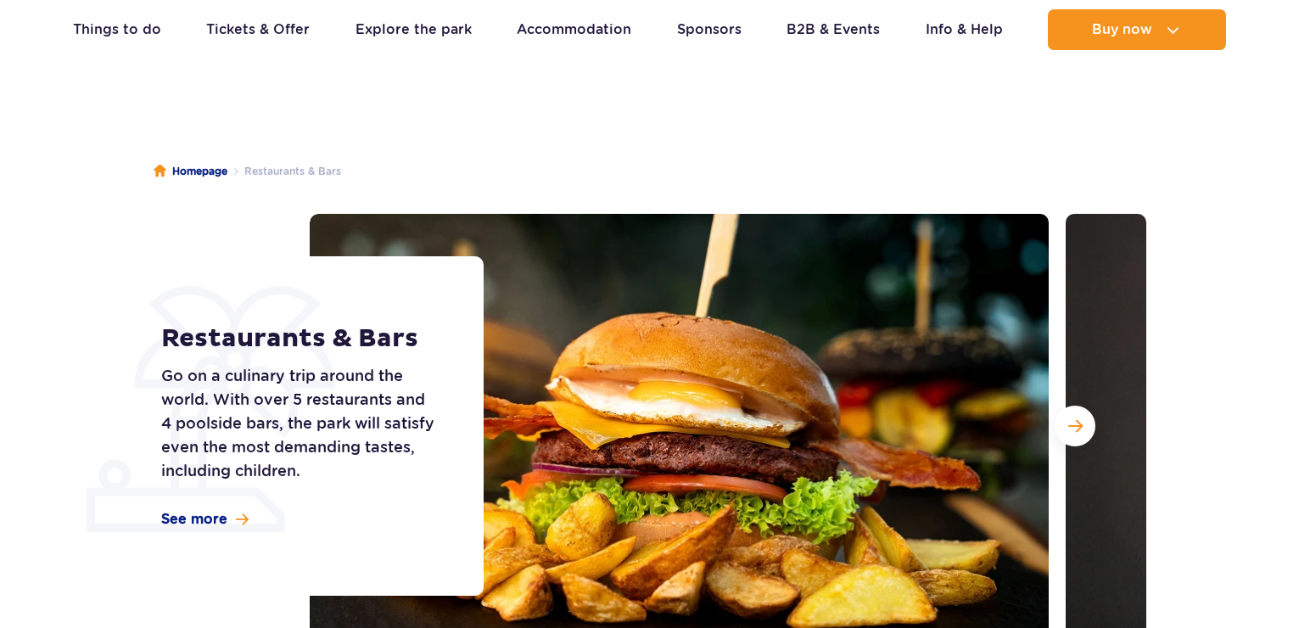
scroll to position [170, 0]
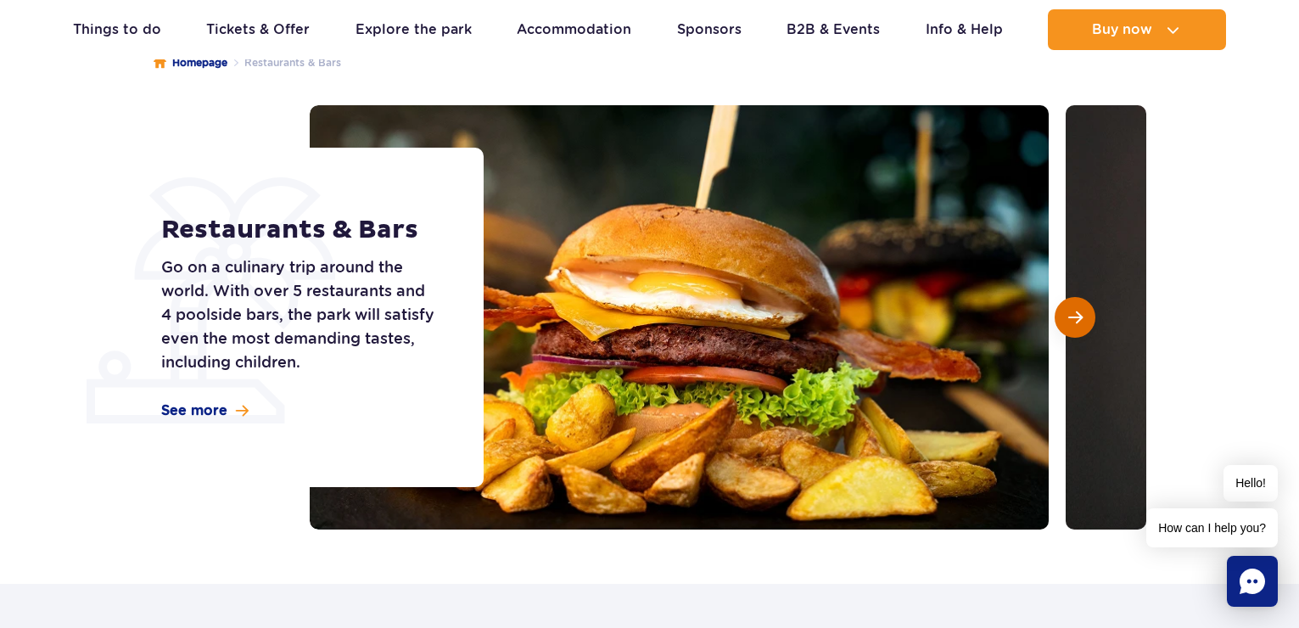
click at [1074, 319] on span "Next slide" at bounding box center [1075, 317] width 14 height 15
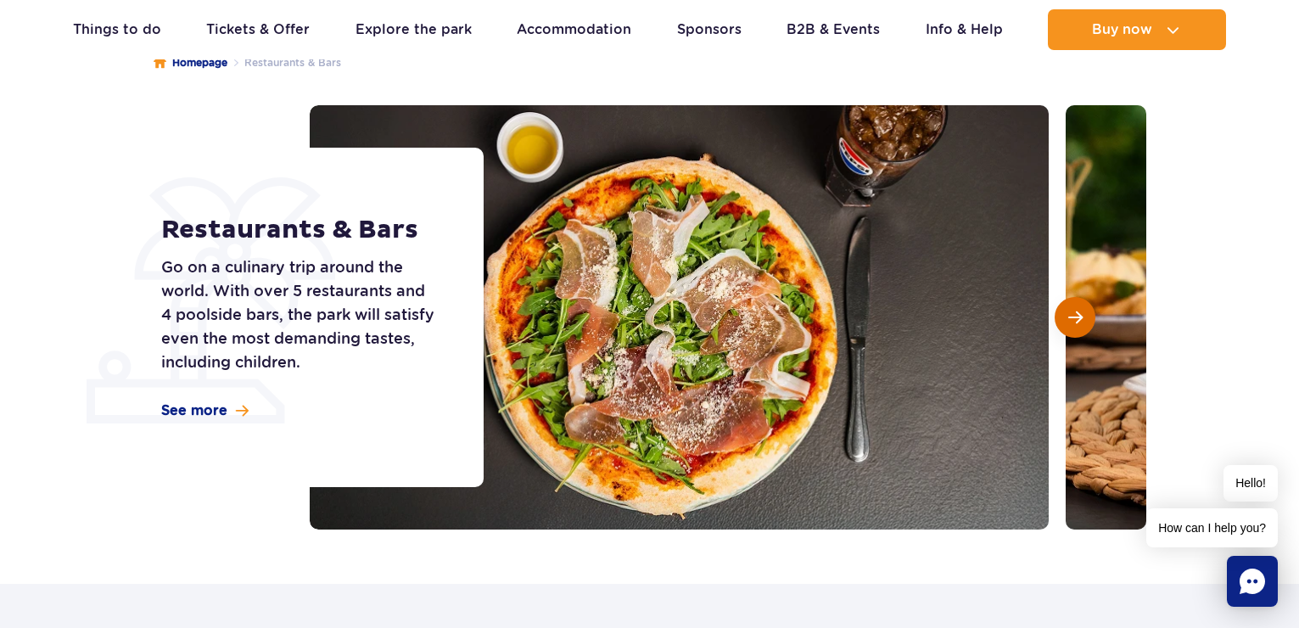
click at [1075, 318] on span "Next slide" at bounding box center [1075, 317] width 14 height 15
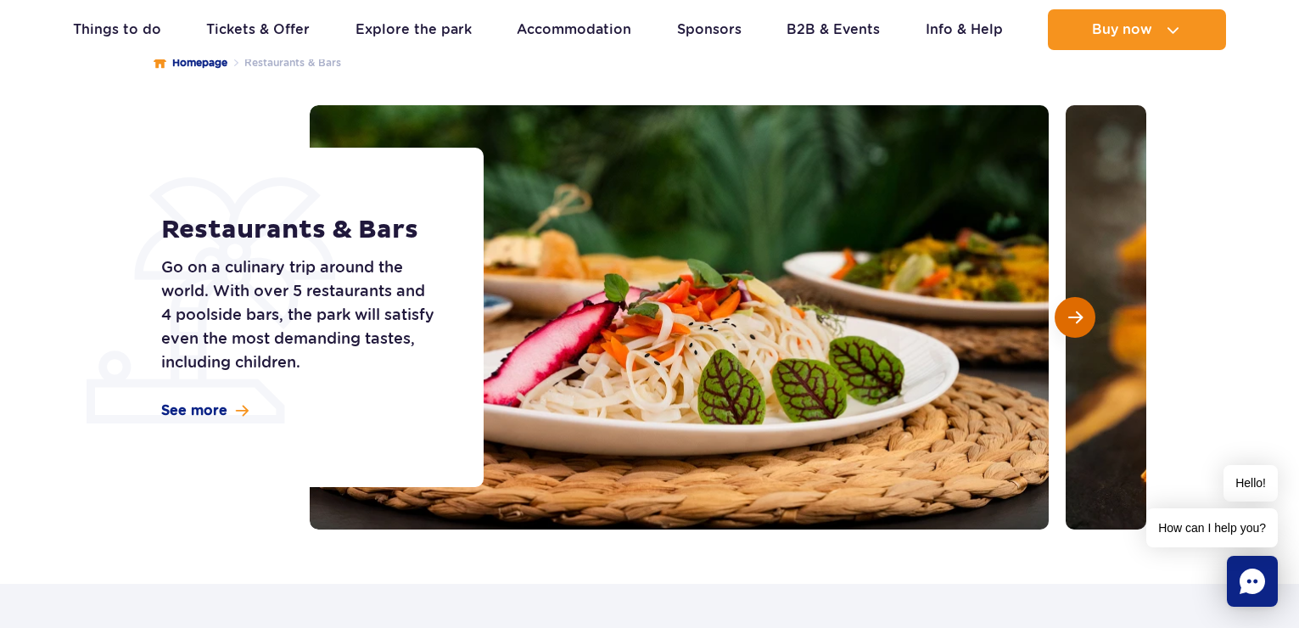
click at [1075, 317] on span "Next slide" at bounding box center [1075, 317] width 14 height 15
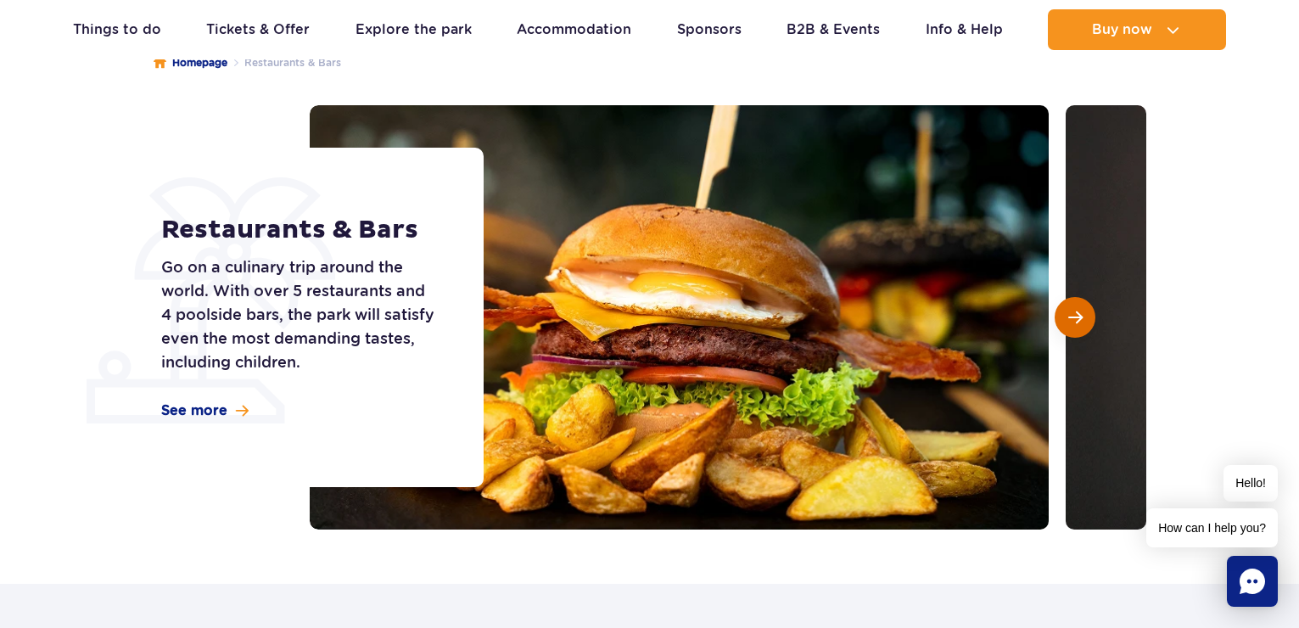
click at [1075, 317] on span "Next slide" at bounding box center [1075, 317] width 14 height 15
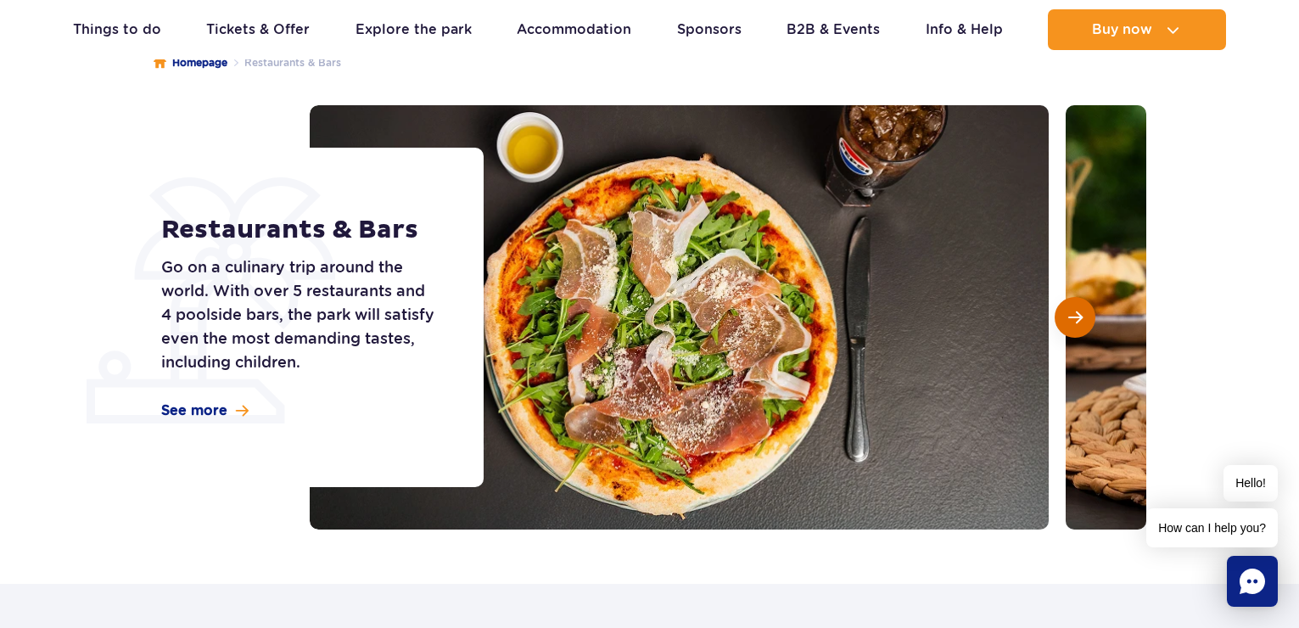
click at [1075, 317] on span "Next slide" at bounding box center [1075, 317] width 14 height 15
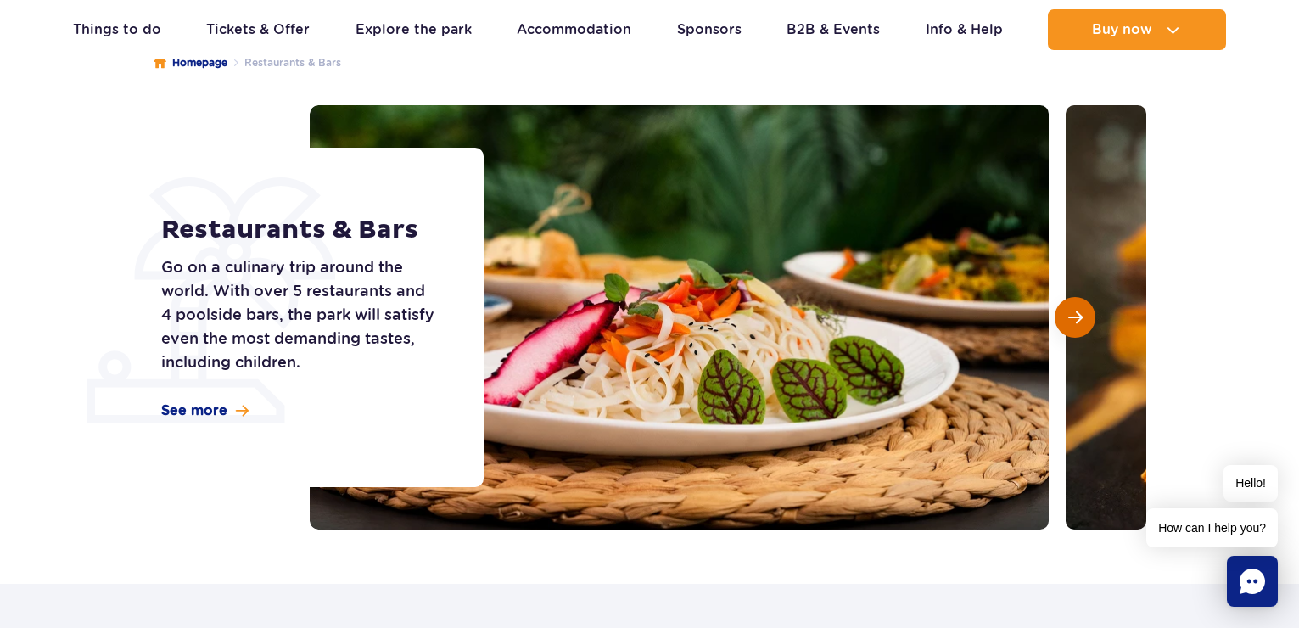
click at [1075, 317] on span "Next slide" at bounding box center [1075, 317] width 14 height 15
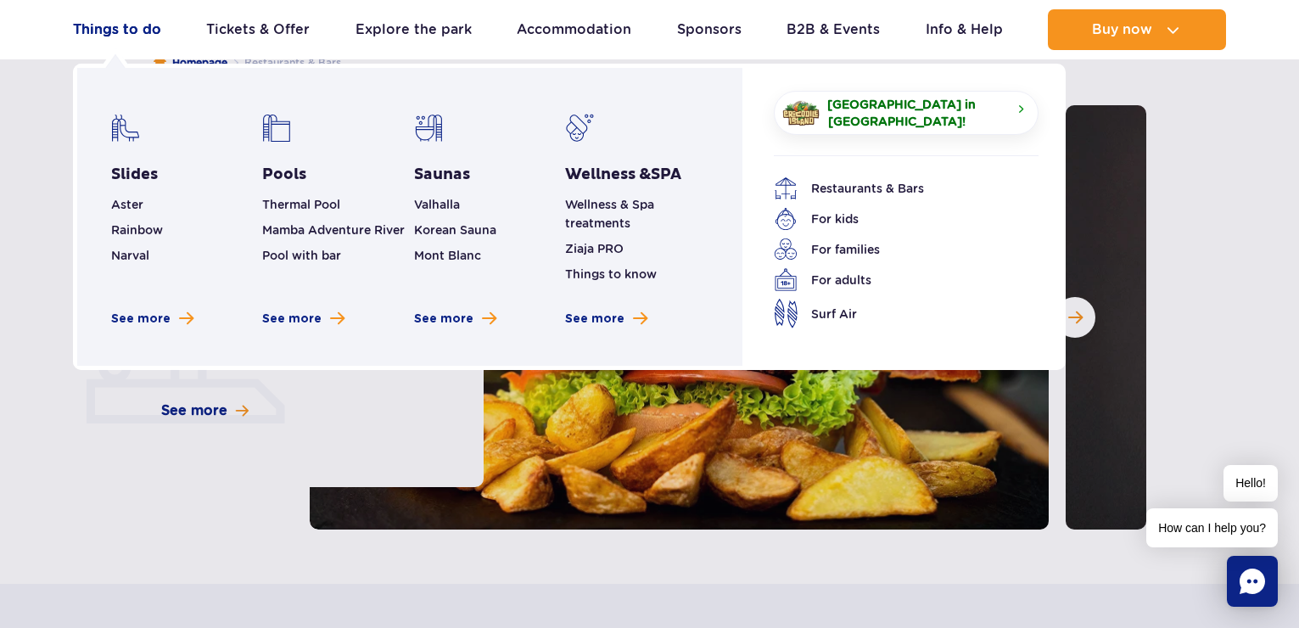
click at [99, 28] on link "Things to do" at bounding box center [117, 29] width 88 height 41
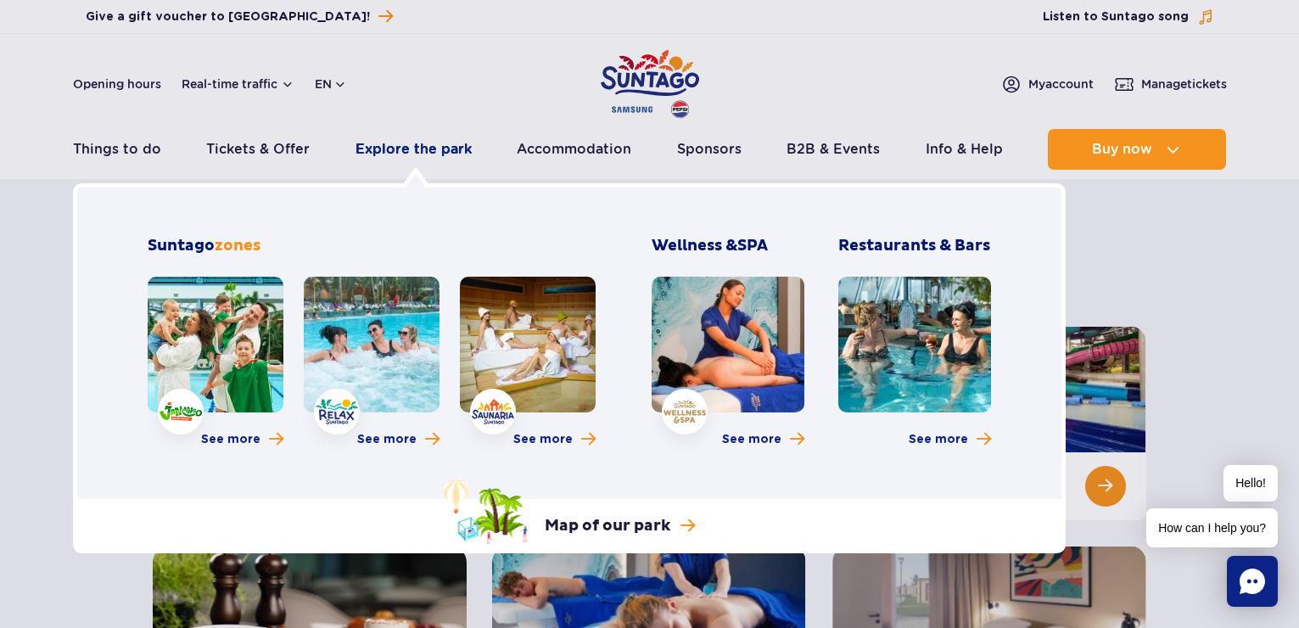
click at [429, 158] on link "Explore the park" at bounding box center [414, 149] width 116 height 41
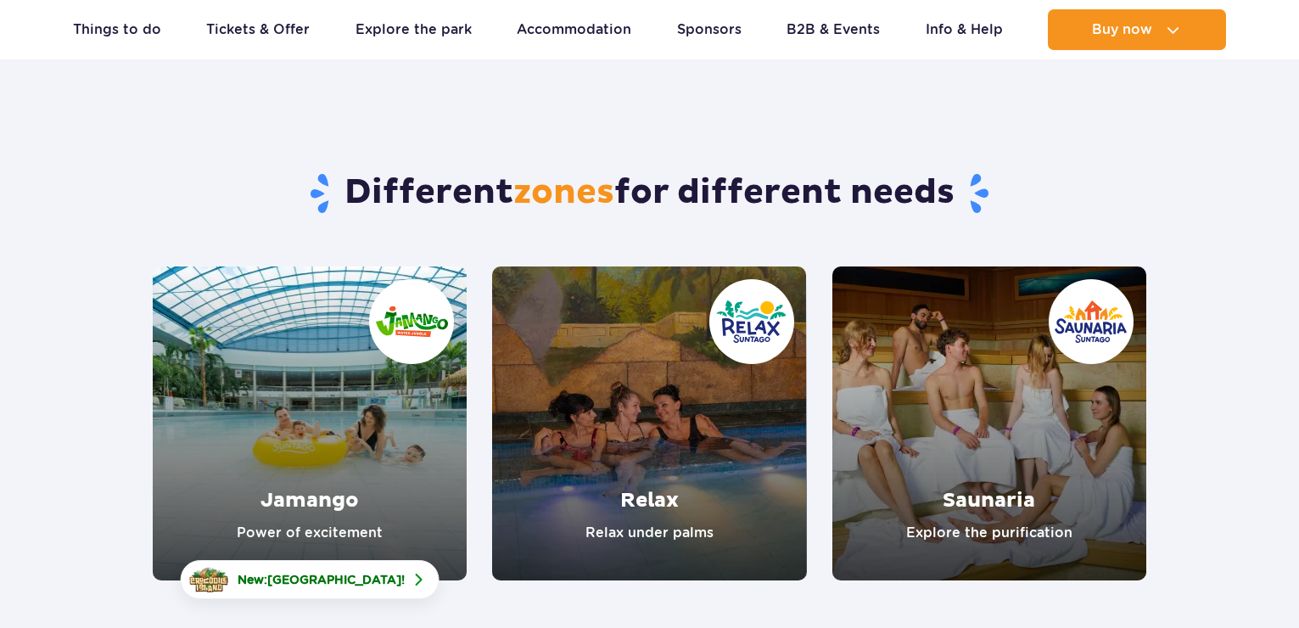
scroll to position [255, 0]
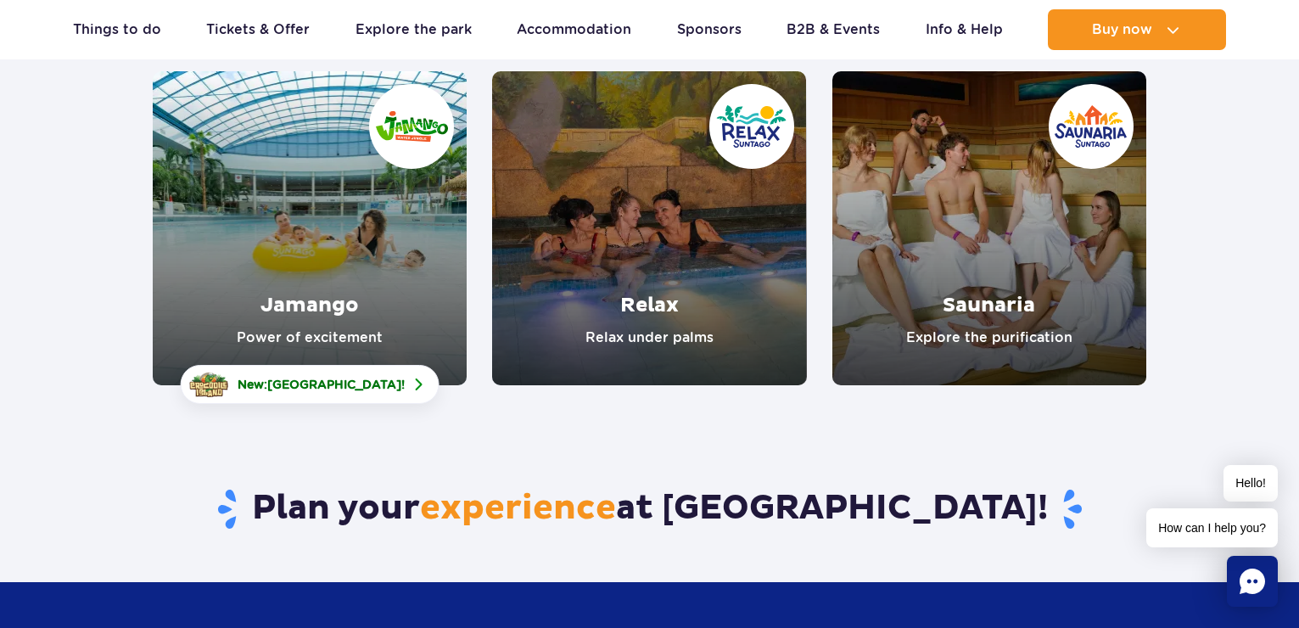
click at [287, 254] on link "Jamango" at bounding box center [310, 228] width 314 height 314
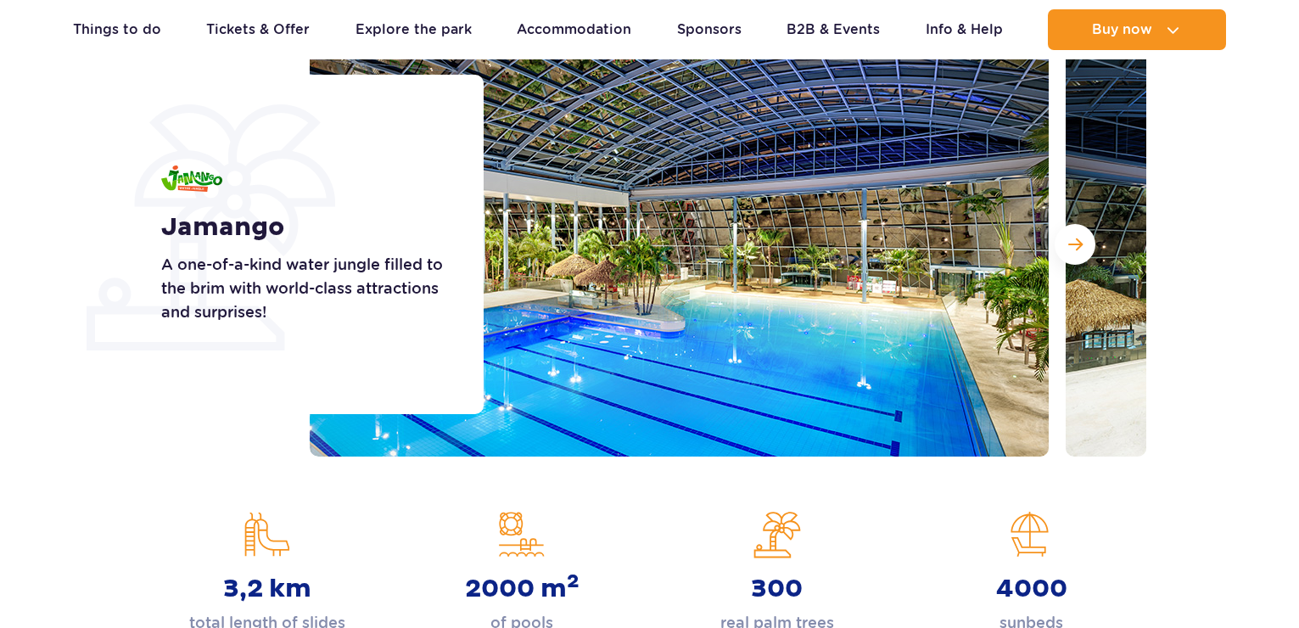
scroll to position [255, 0]
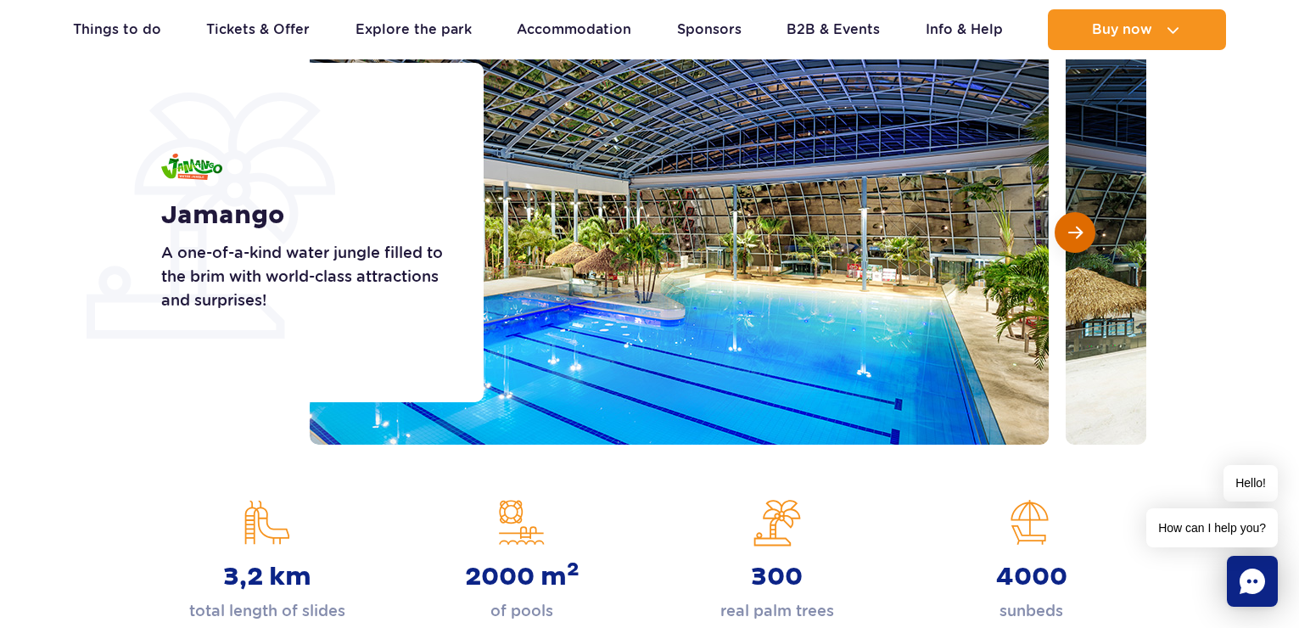
click at [1073, 238] on span "Next slide" at bounding box center [1075, 232] width 14 height 15
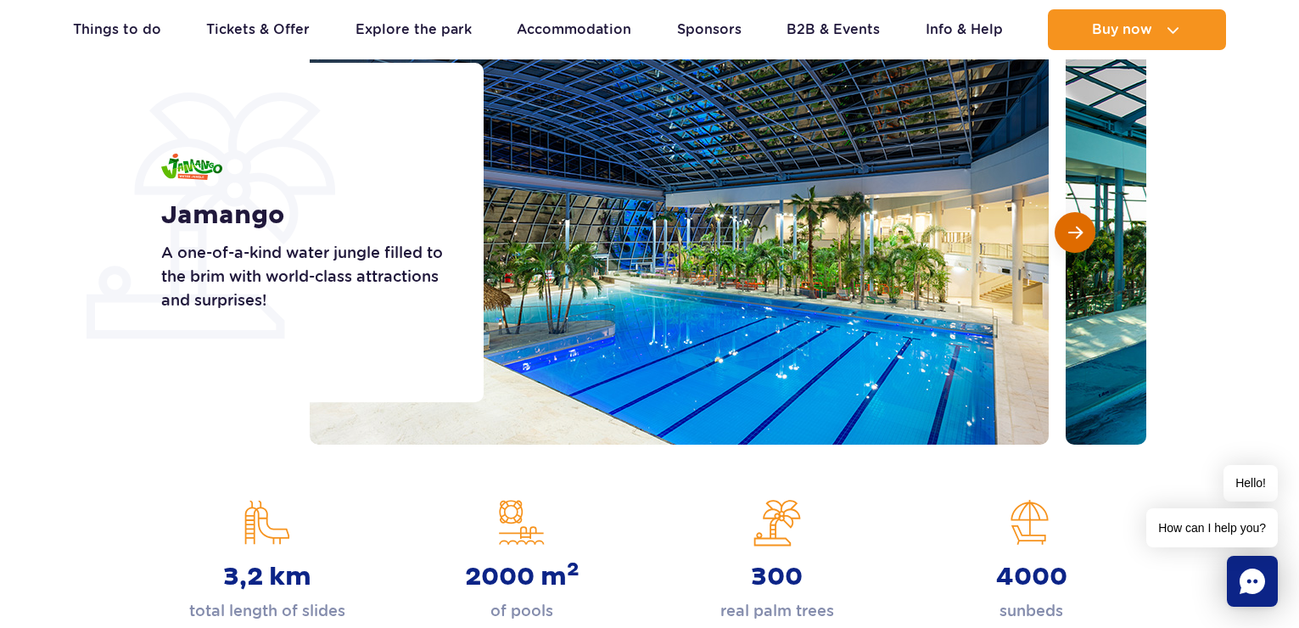
click at [1073, 238] on span "Next slide" at bounding box center [1075, 232] width 14 height 15
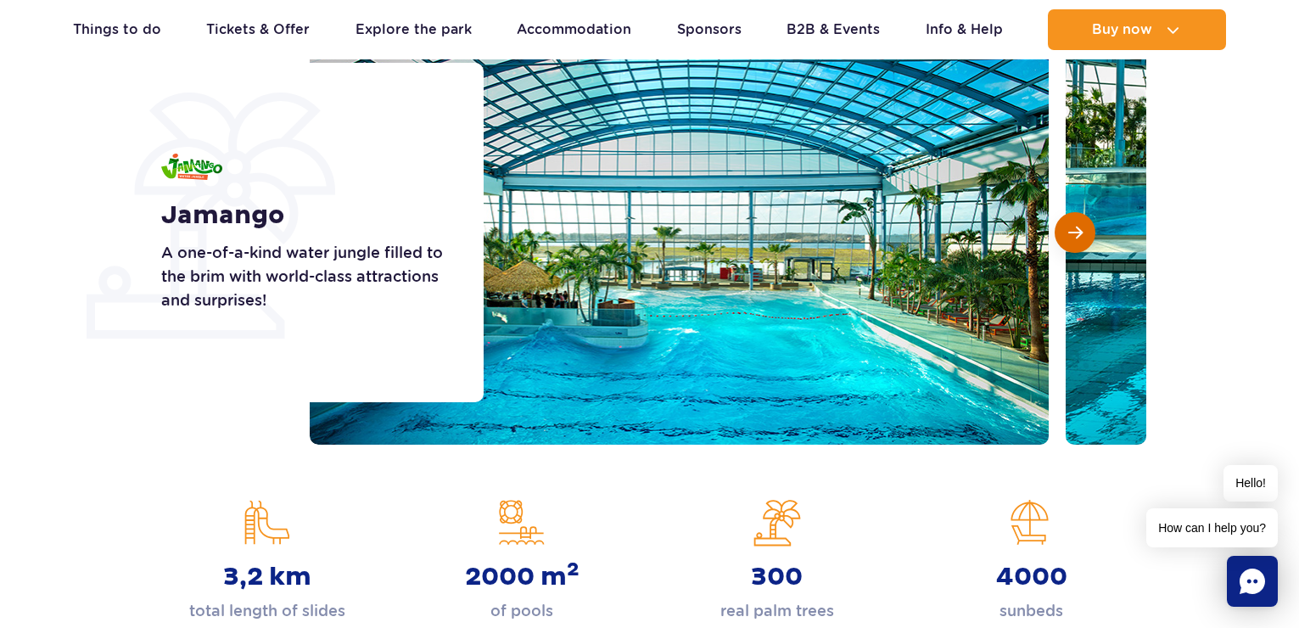
click at [1073, 238] on span "Next slide" at bounding box center [1075, 232] width 14 height 15
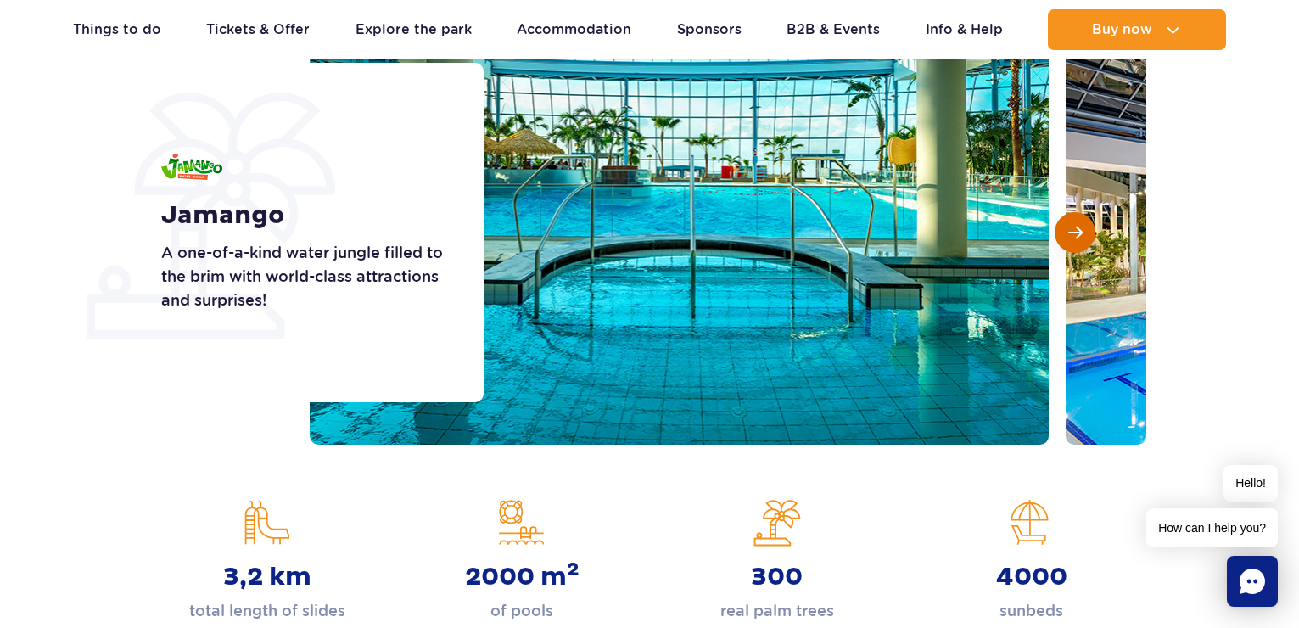
click at [1073, 238] on span "Next slide" at bounding box center [1075, 232] width 14 height 15
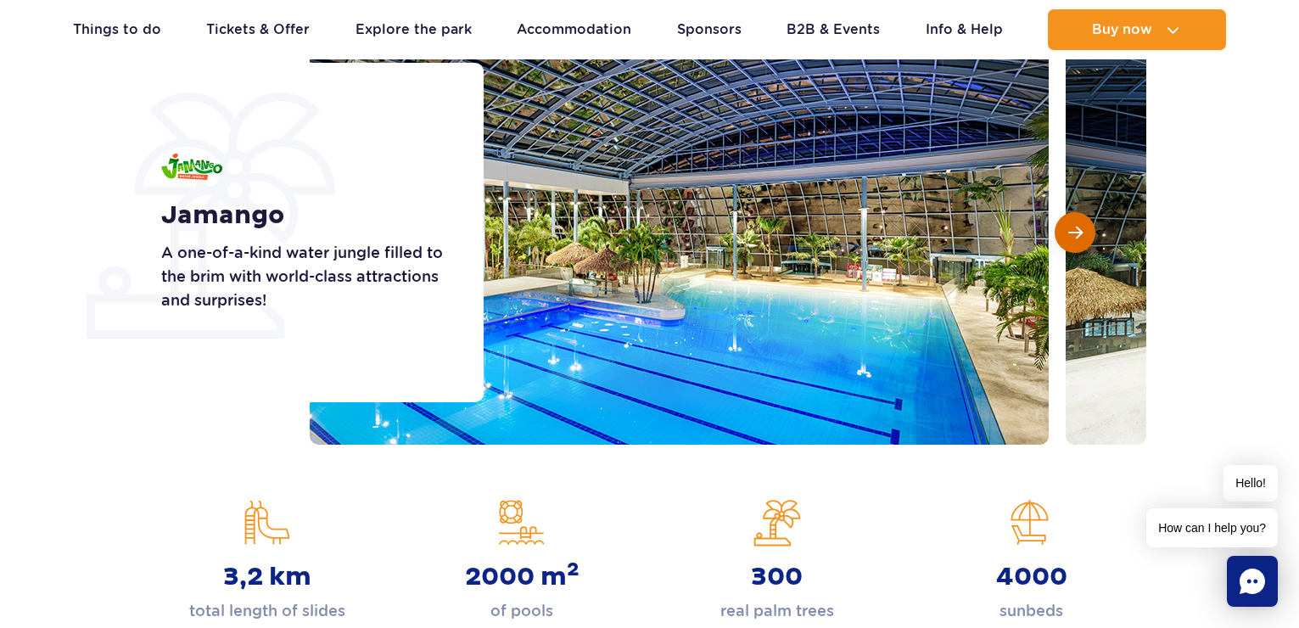
click at [1071, 238] on span "Next slide" at bounding box center [1075, 232] width 14 height 15
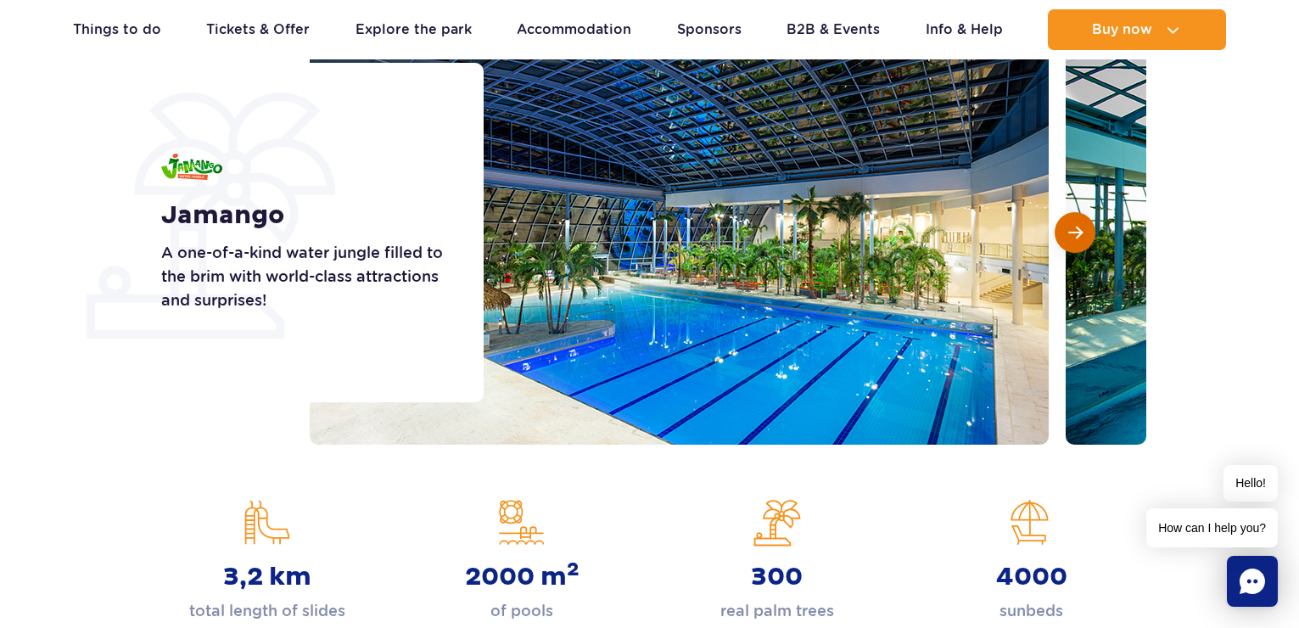
click at [1071, 238] on span "Next slide" at bounding box center [1075, 232] width 14 height 15
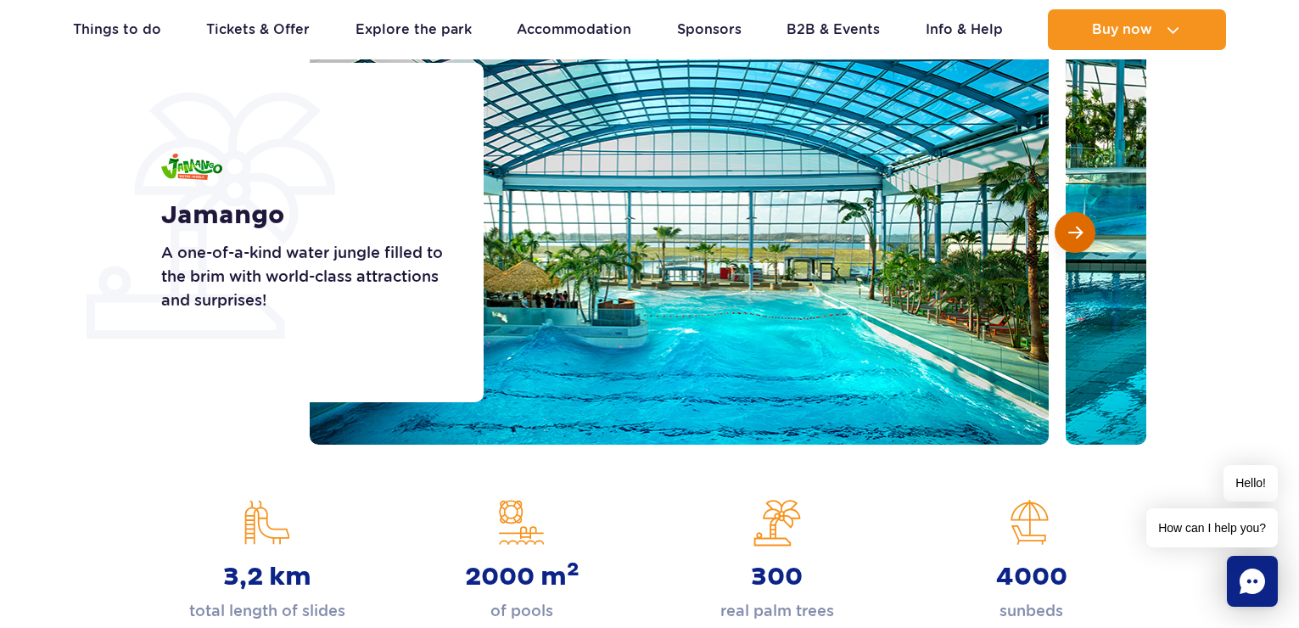
click at [1070, 238] on span "Next slide" at bounding box center [1075, 232] width 14 height 15
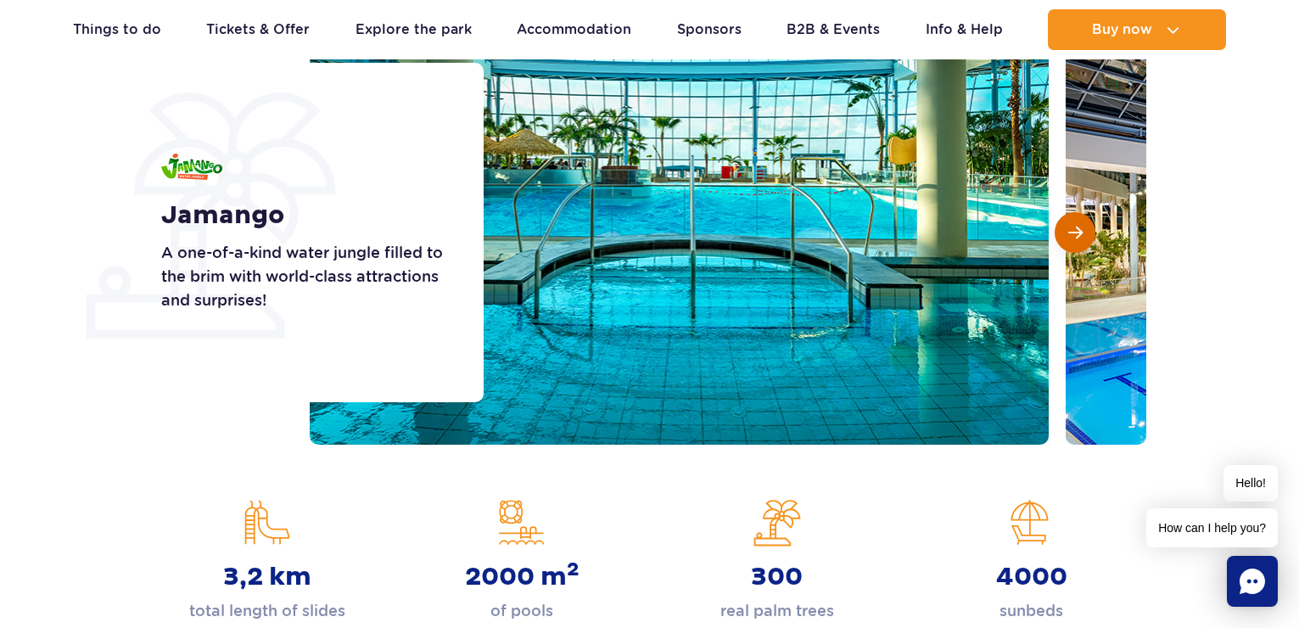
click at [1070, 238] on span "Next slide" at bounding box center [1075, 232] width 14 height 15
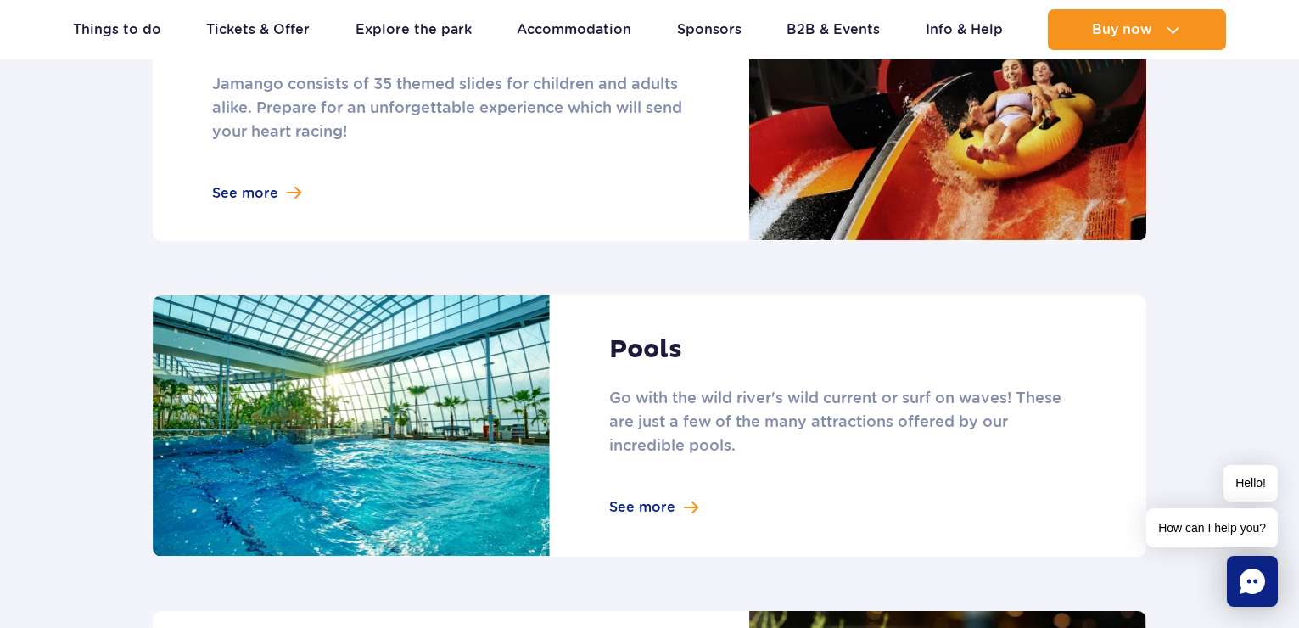
scroll to position [1612, 0]
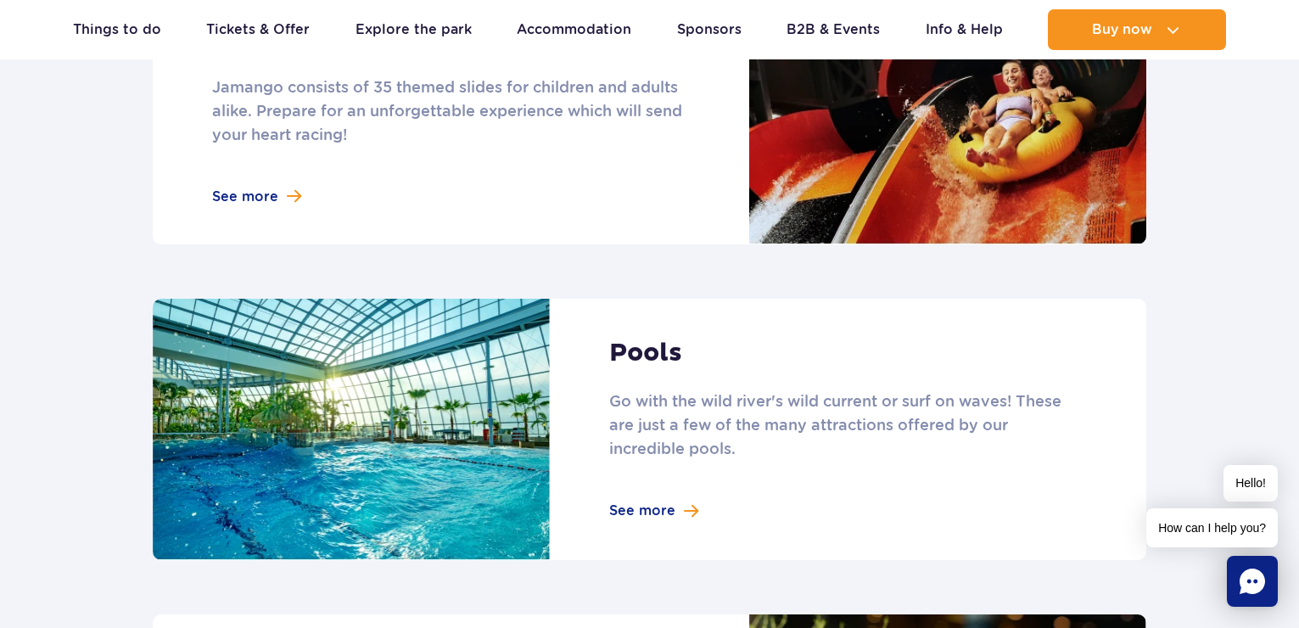
click at [631, 484] on link at bounding box center [650, 429] width 994 height 261
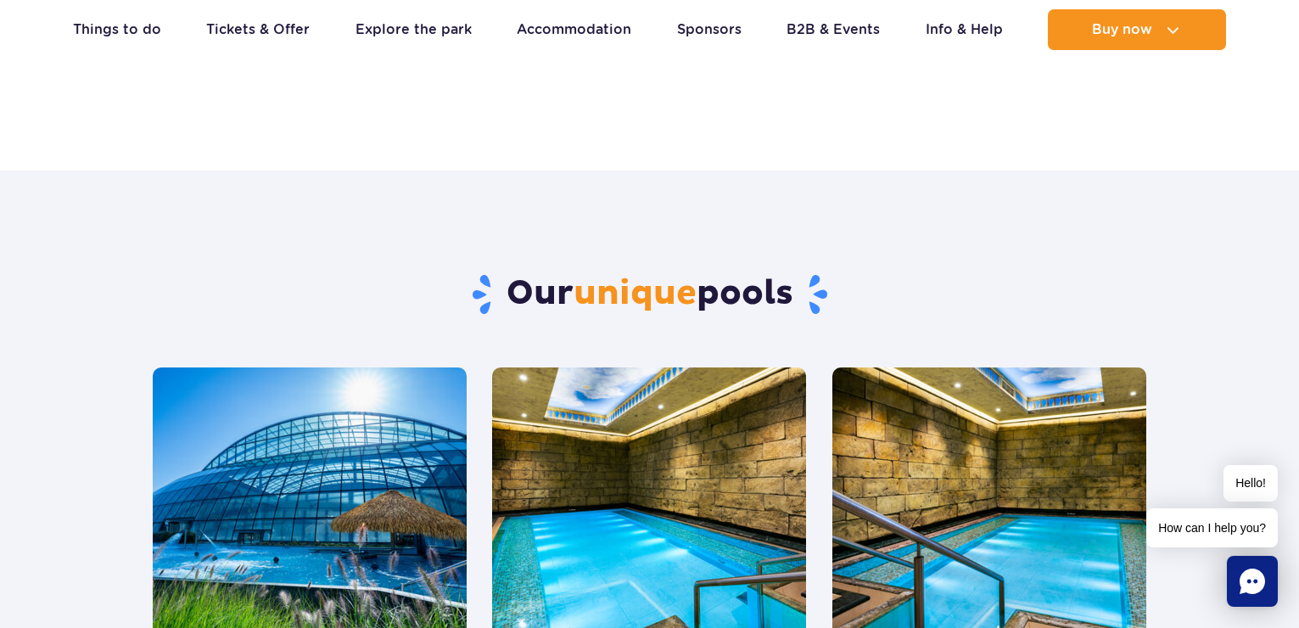
scroll to position [679, 0]
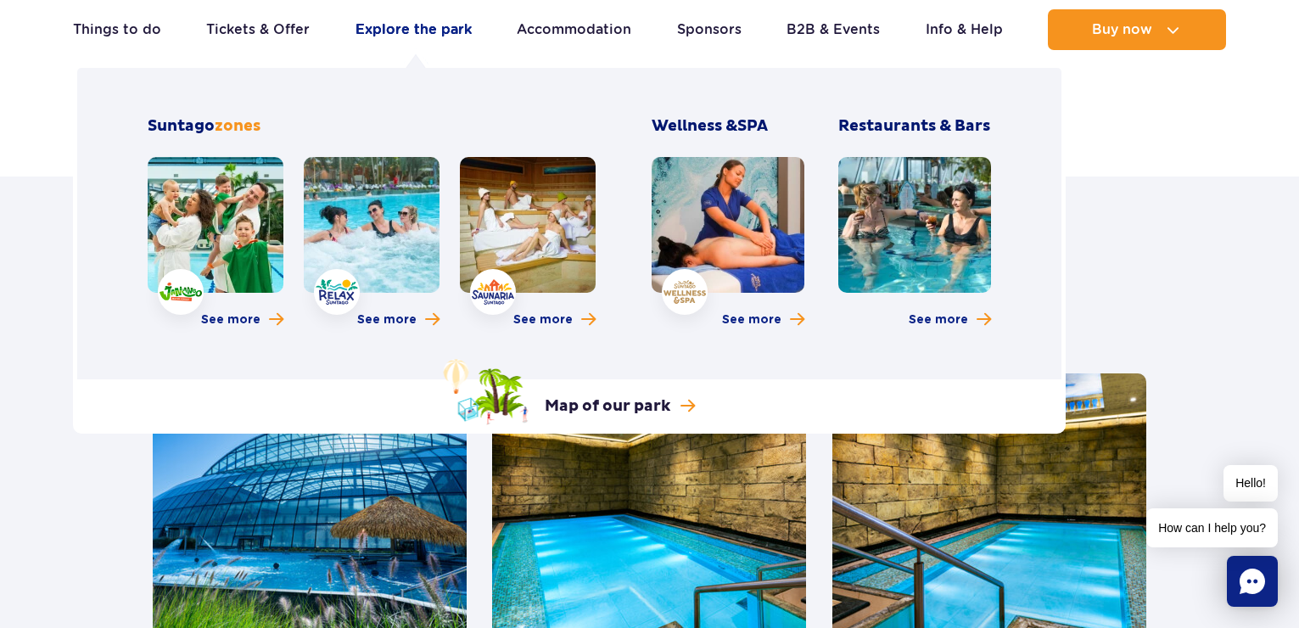
click at [391, 36] on link "Explore the park" at bounding box center [414, 29] width 116 height 41
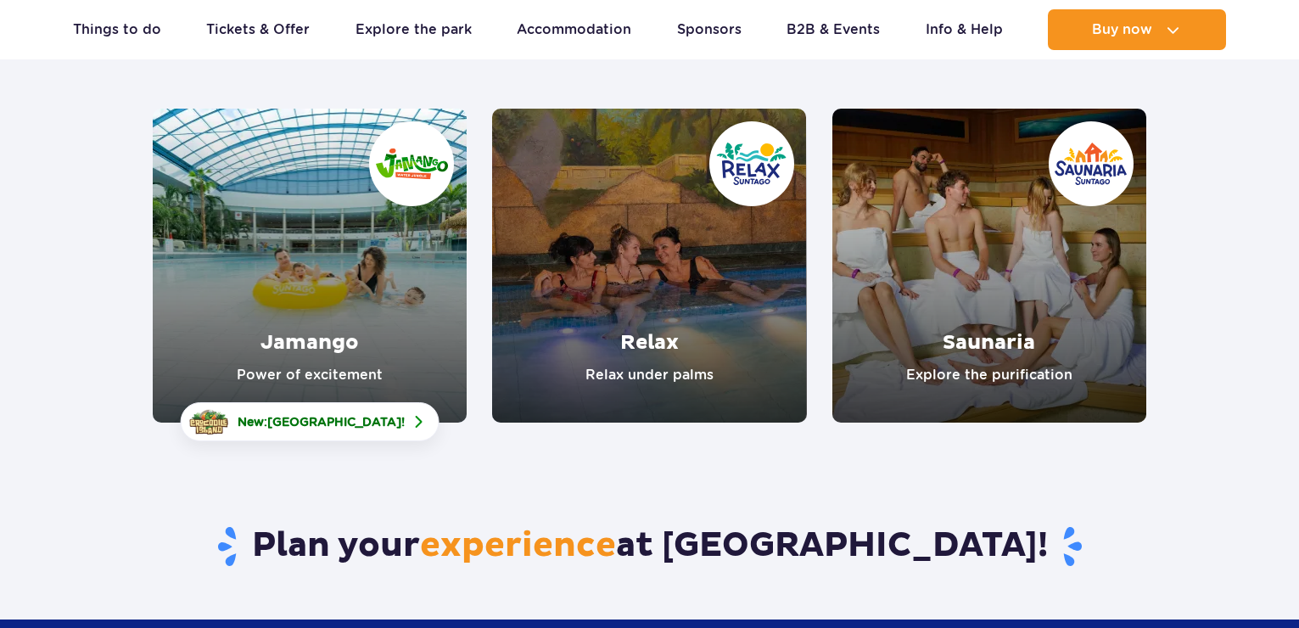
scroll to position [255, 0]
